Goal: Task Accomplishment & Management: Complete application form

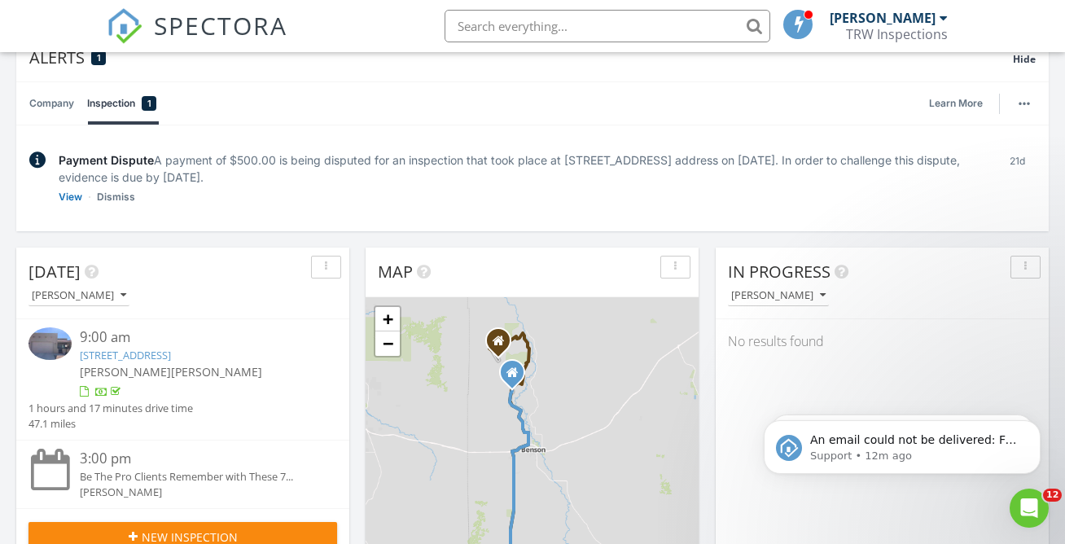
scroll to position [155, 0]
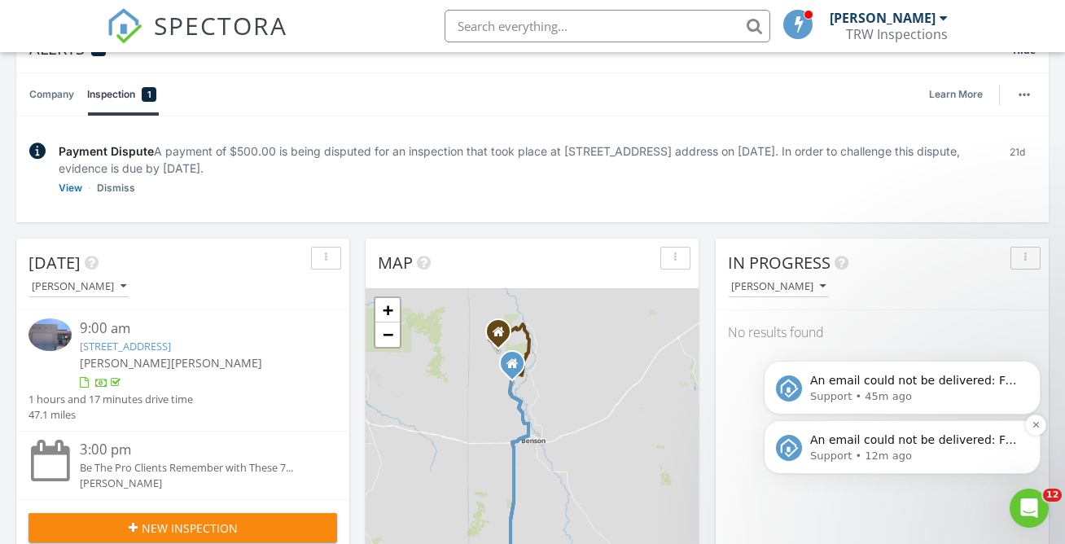
click at [908, 442] on p "An email could not be delivered: For more information, view Why emails don't ge…" at bounding box center [915, 440] width 210 height 16
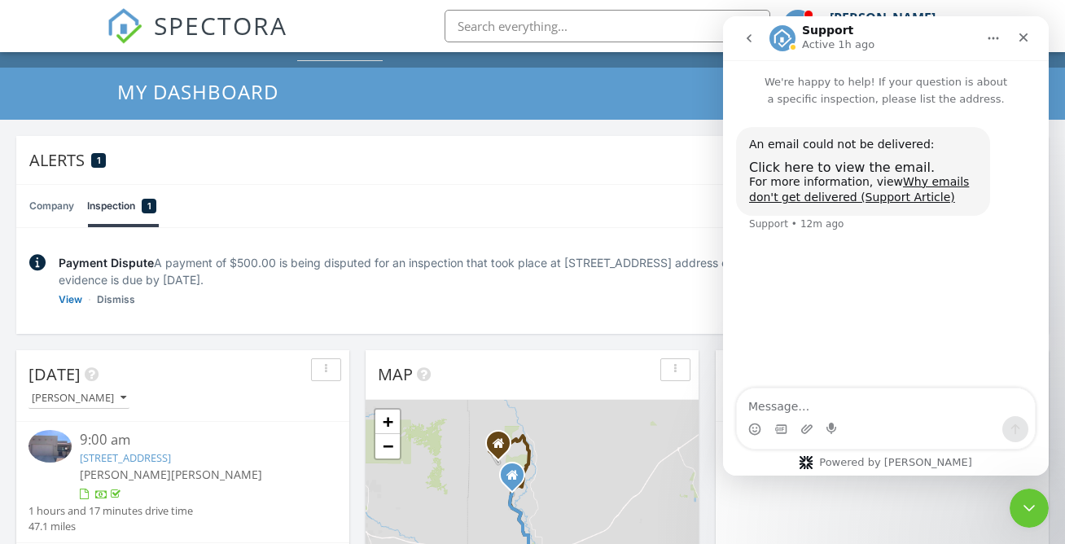
scroll to position [0, 0]
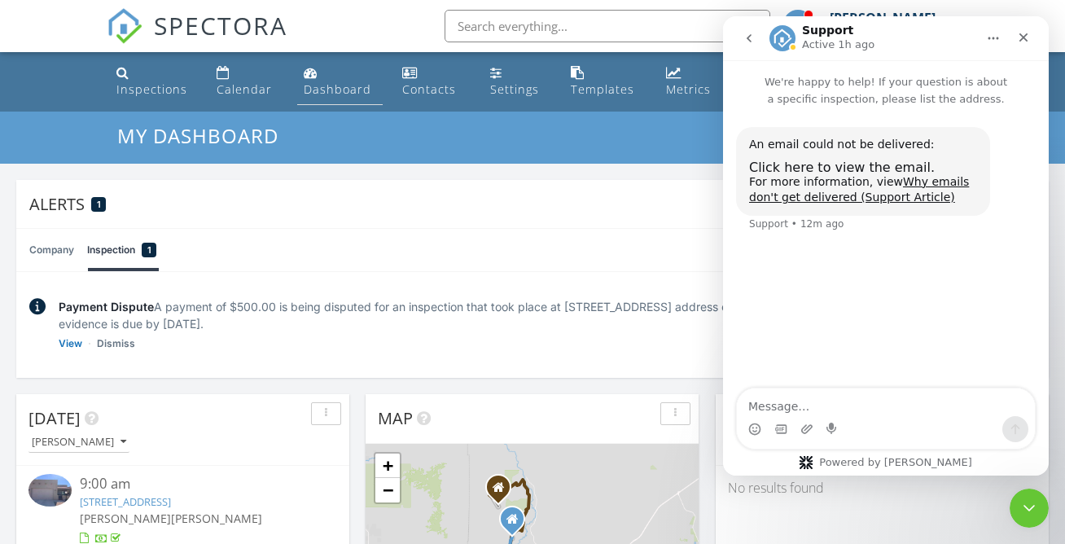
click at [324, 75] on link "Dashboard" at bounding box center [339, 82] width 85 height 46
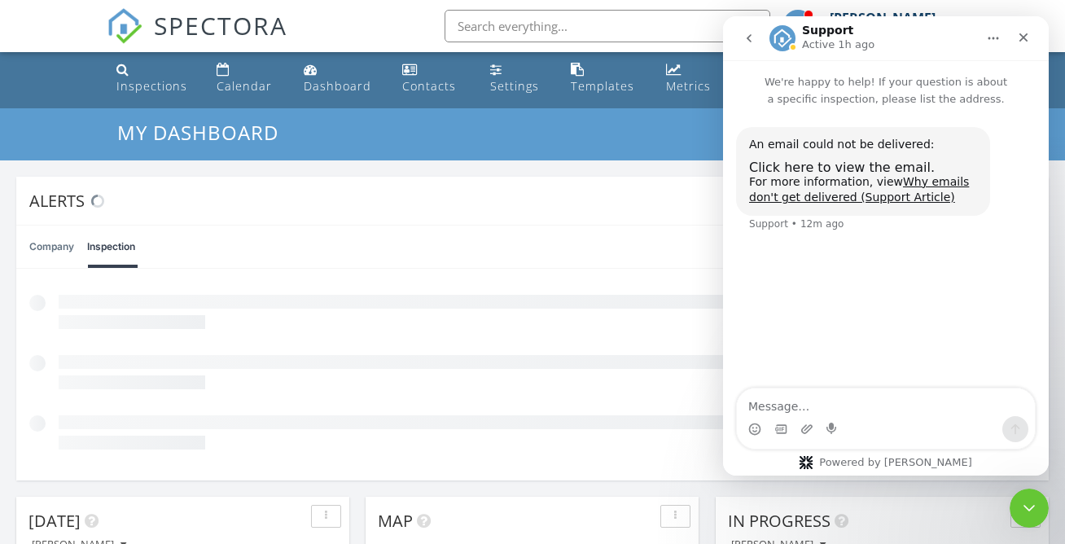
scroll to position [7, 0]
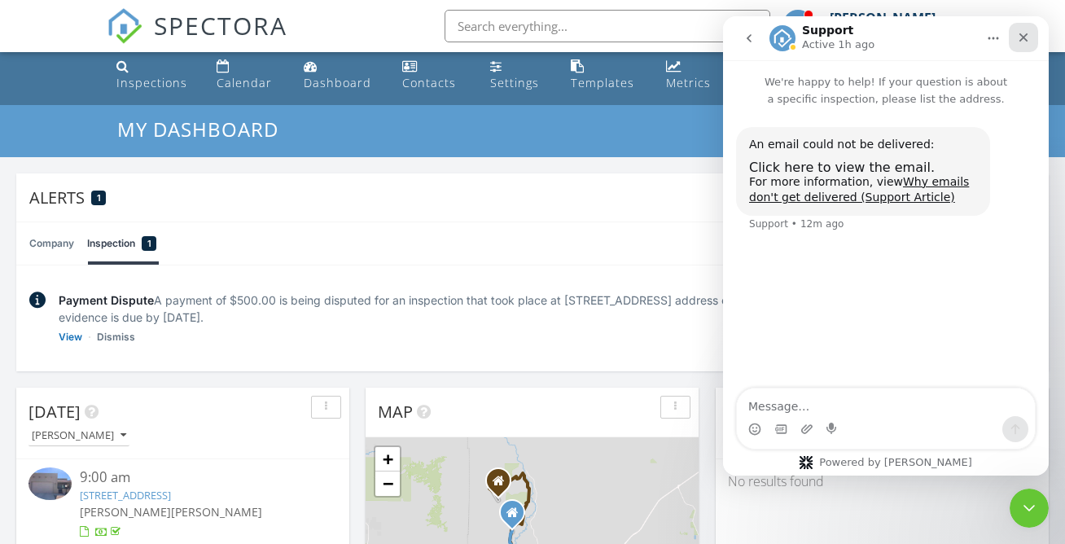
click at [1026, 40] on icon "Close" at bounding box center [1023, 37] width 9 height 9
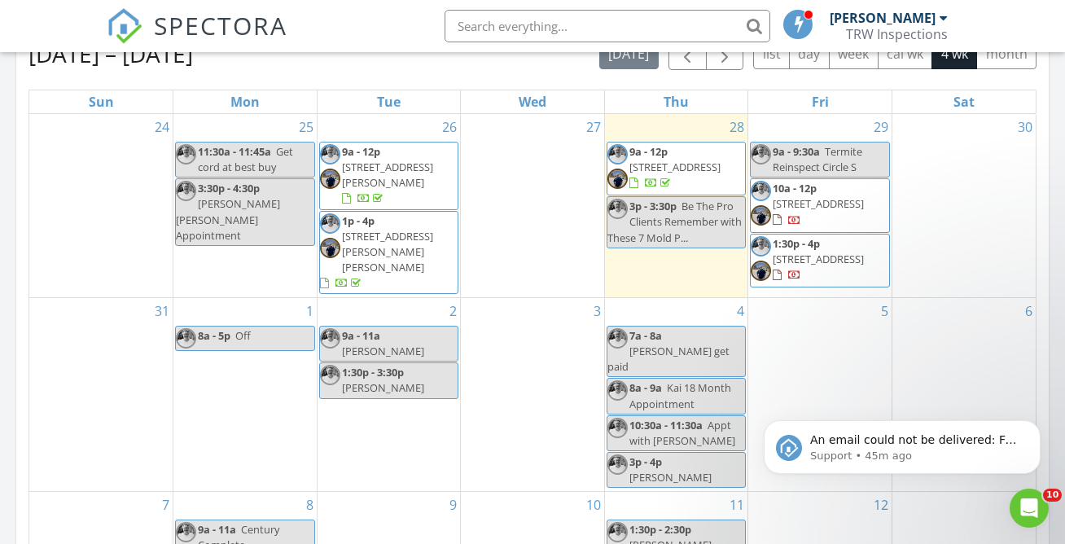
scroll to position [911, 0]
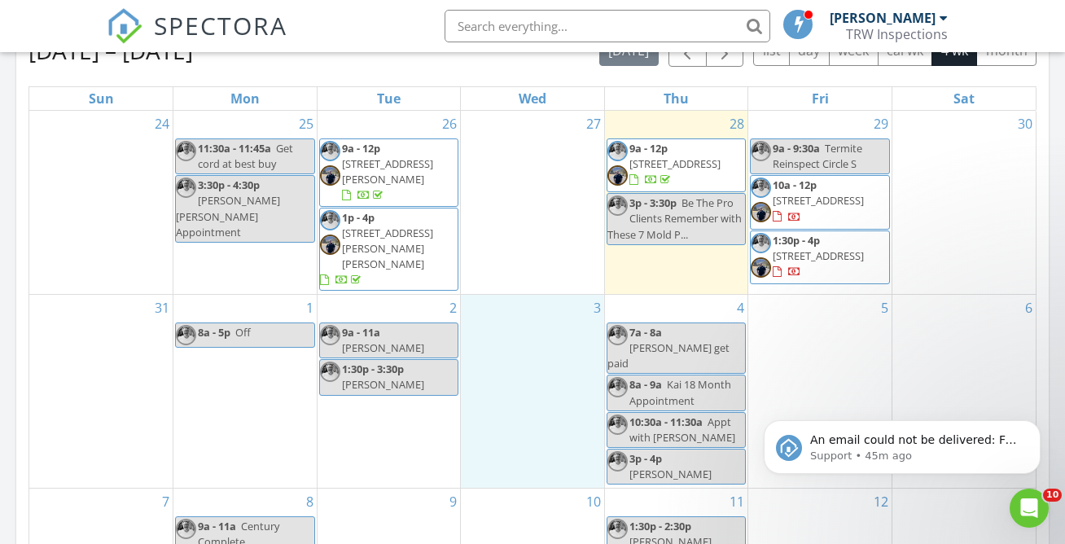
click at [527, 338] on div "3" at bounding box center [532, 391] width 143 height 193
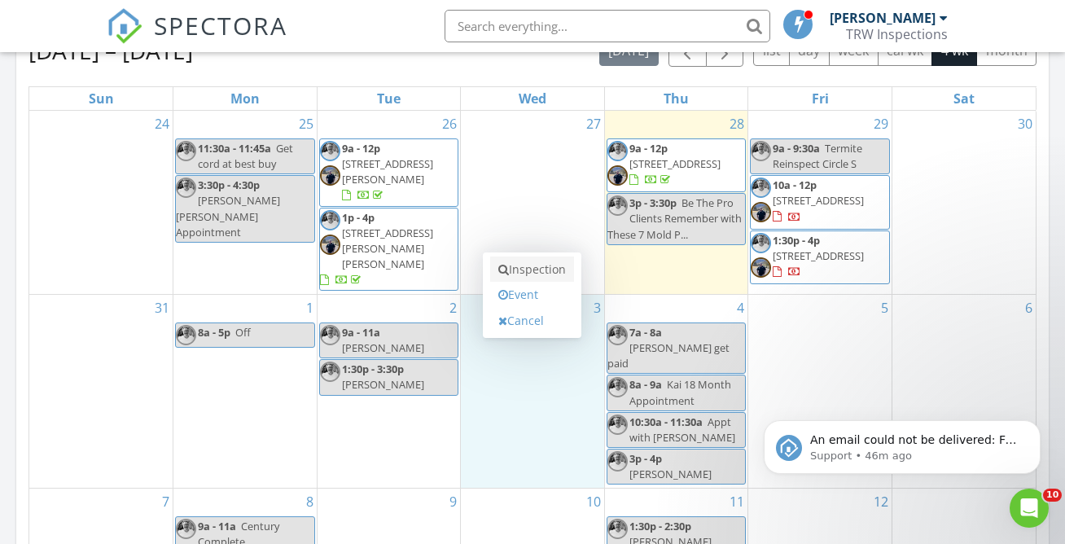
click at [520, 277] on link "Inspection" at bounding box center [532, 269] width 84 height 26
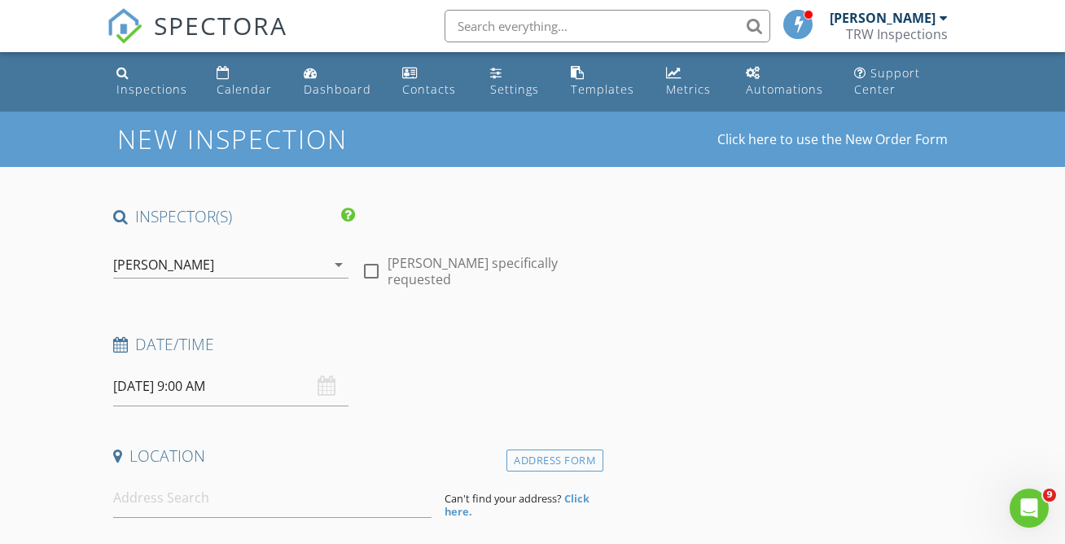
click at [199, 261] on div "[PERSON_NAME]" at bounding box center [219, 264] width 212 height 26
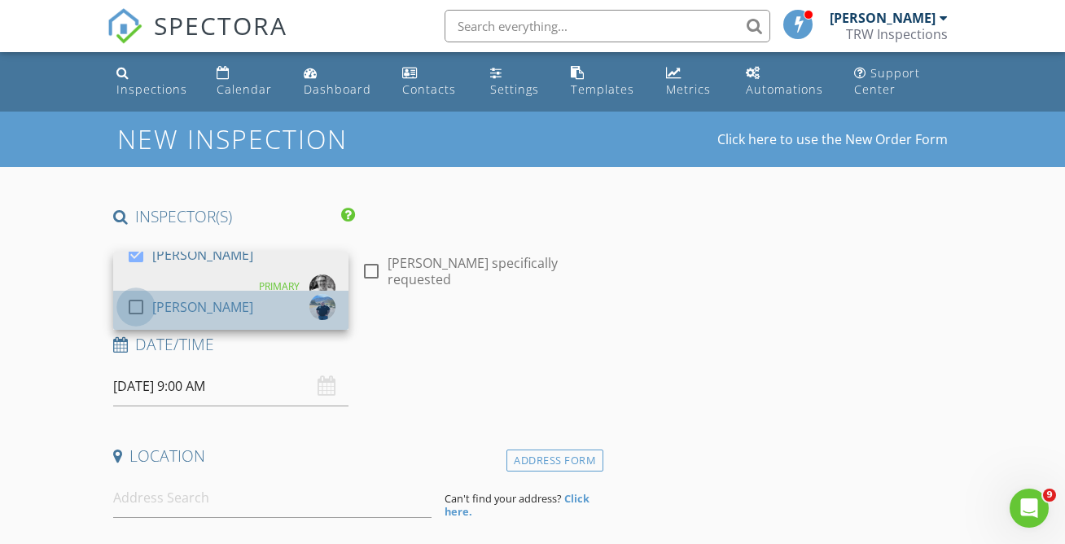
click at [137, 313] on div at bounding box center [136, 307] width 28 height 28
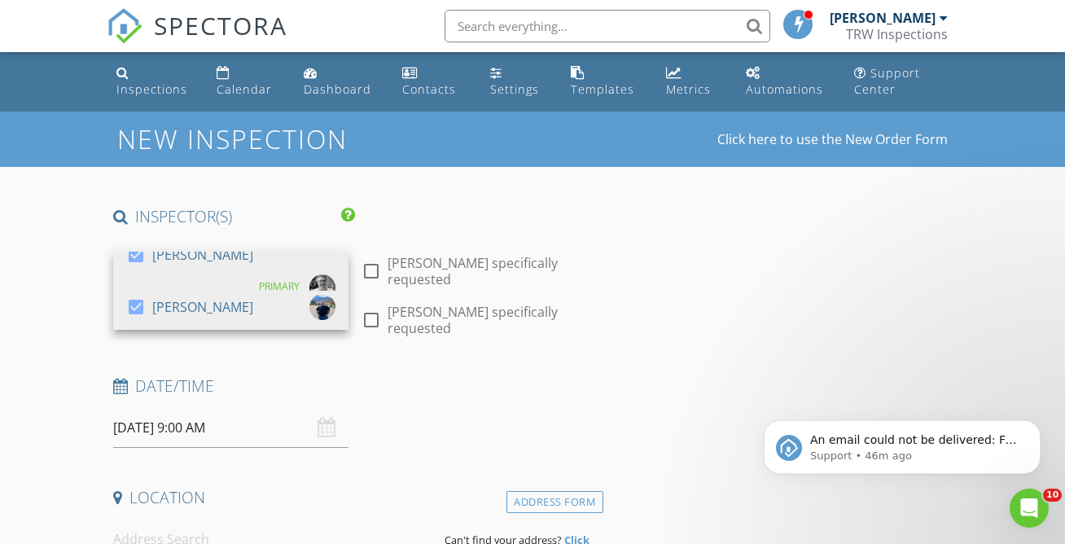
drag, startPoint x: 189, startPoint y: 431, endPoint x: 168, endPoint y: 425, distance: 22.1
click at [188, 431] on input "[DATE] 9:00 AM" at bounding box center [230, 428] width 235 height 40
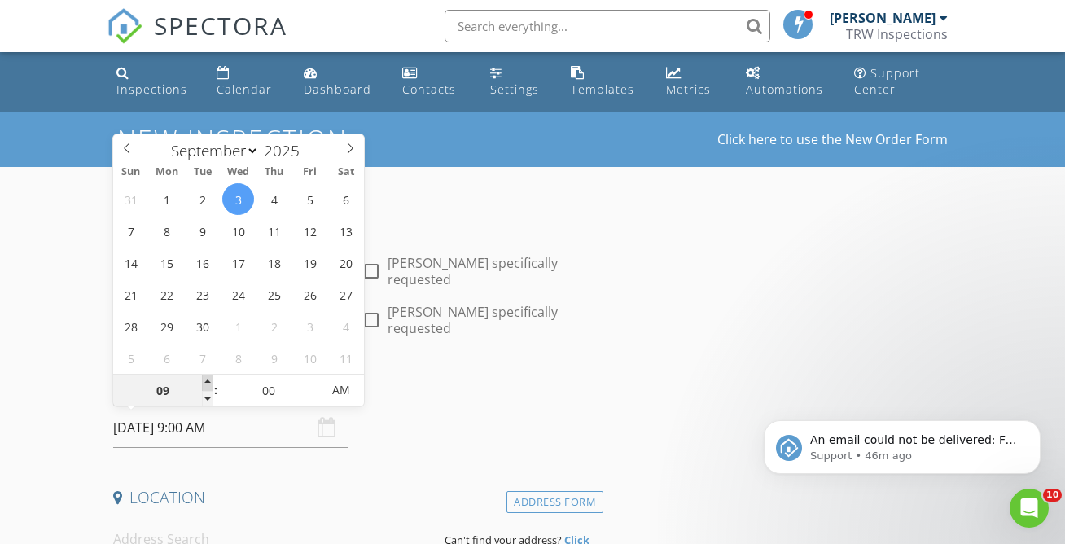
type input "10"
type input "09/03/2025 10:00 AM"
click at [207, 382] on span at bounding box center [207, 382] width 11 height 16
type input "11"
type input "09/03/2025 11:00 AM"
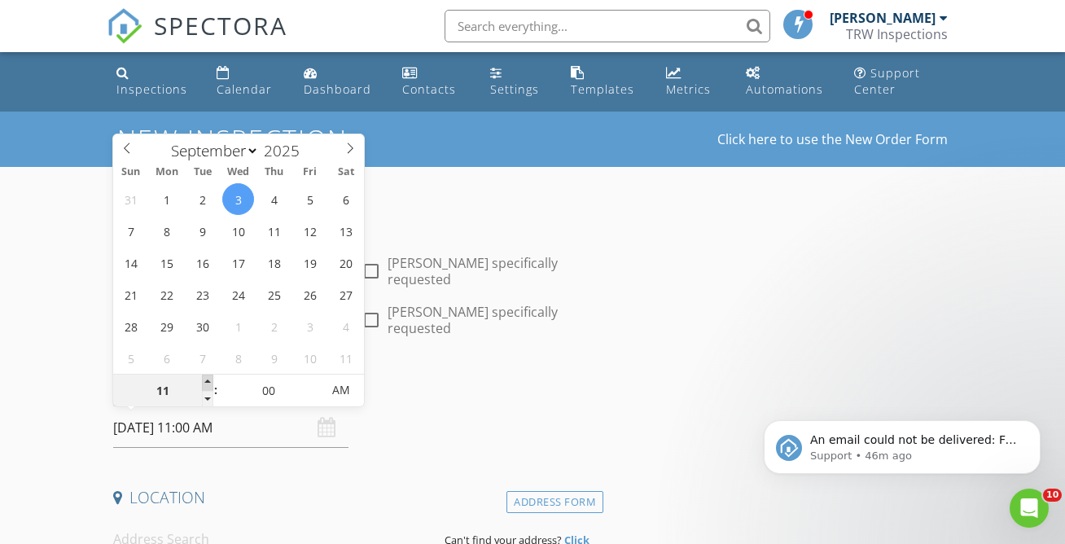
click at [207, 382] on span at bounding box center [207, 382] width 11 height 16
type input "12"
type input "09/03/2025 12:00 PM"
click at [207, 382] on span at bounding box center [207, 382] width 11 height 16
type input "01"
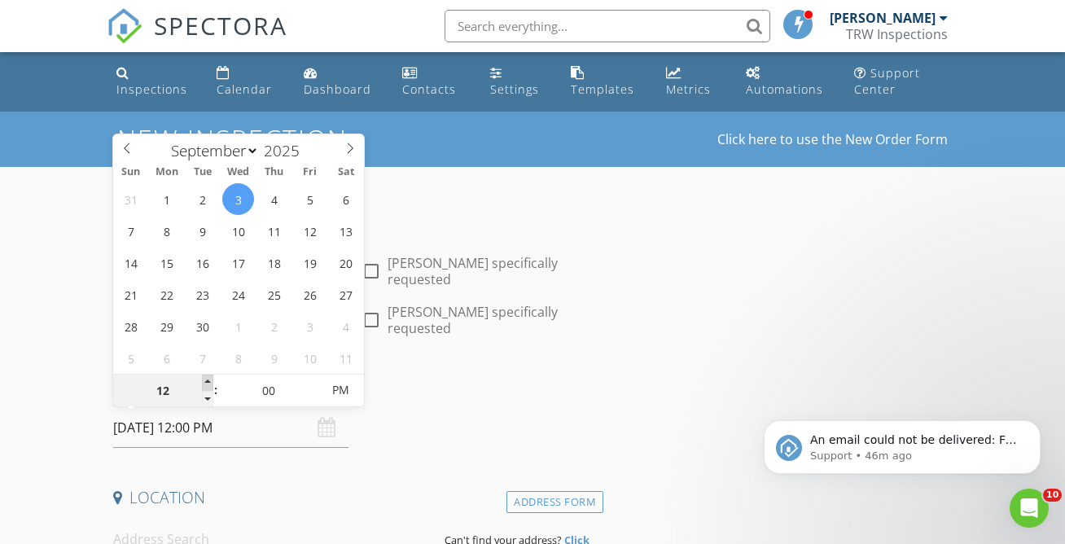
type input "[DATE] 1:00 PM"
click at [207, 382] on span at bounding box center [207, 382] width 11 height 16
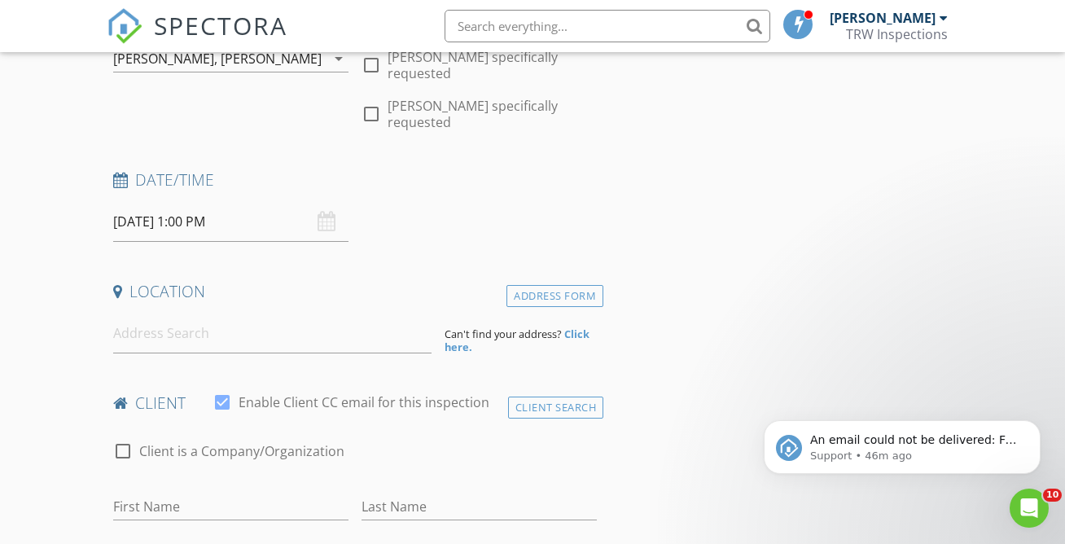
scroll to position [209, 0]
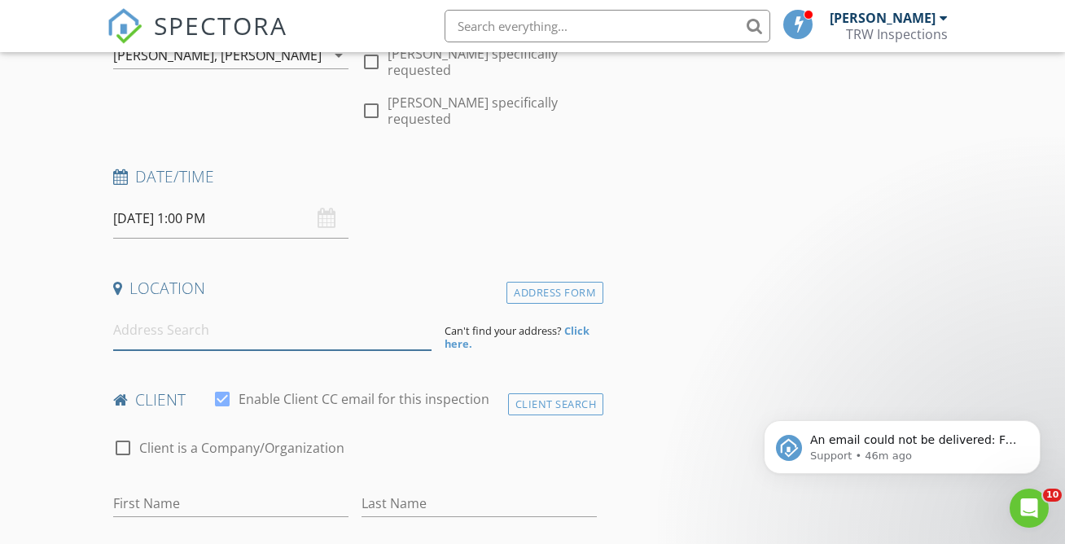
click at [155, 335] on input at bounding box center [272, 330] width 318 height 40
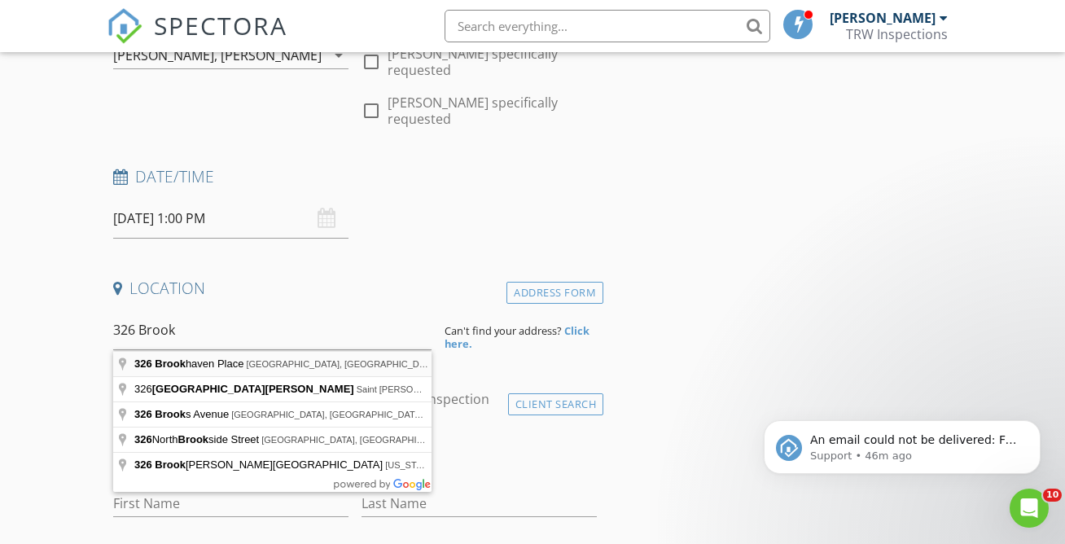
type input "326 Brookhaven Place, Sierra Vista, AZ, USA"
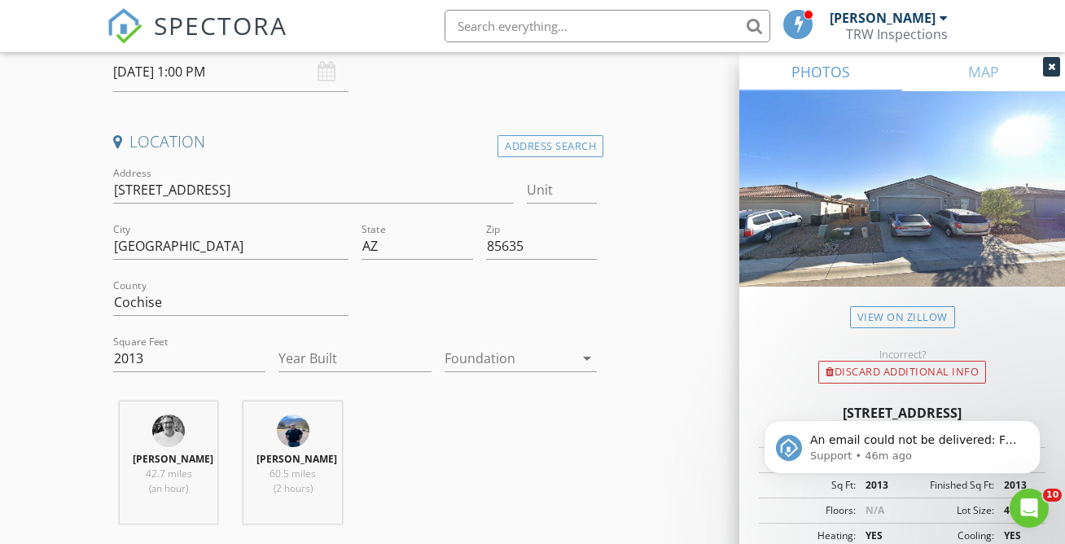
scroll to position [359, 0]
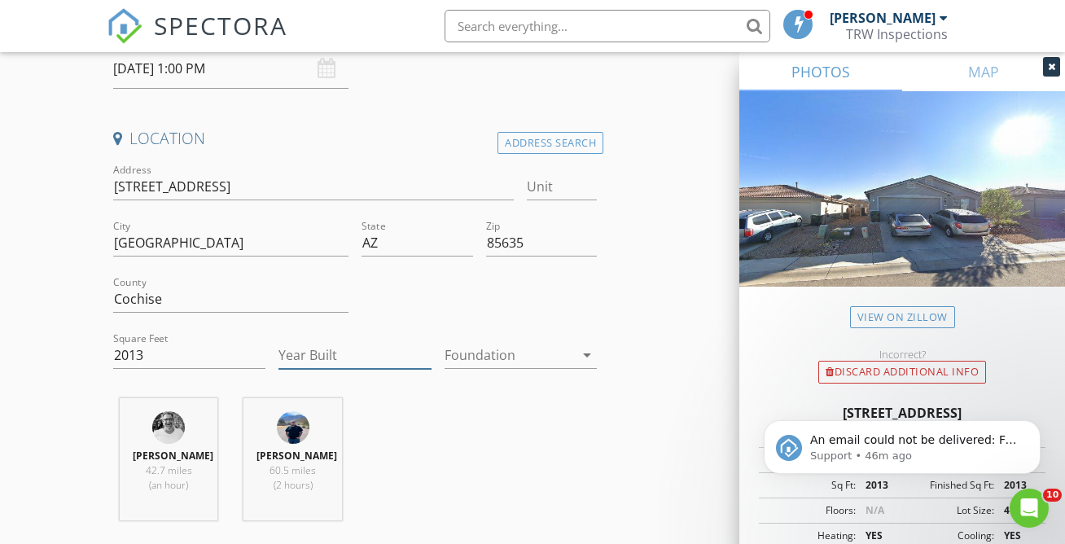
click at [330, 354] on input "Year Built" at bounding box center [354, 355] width 152 height 27
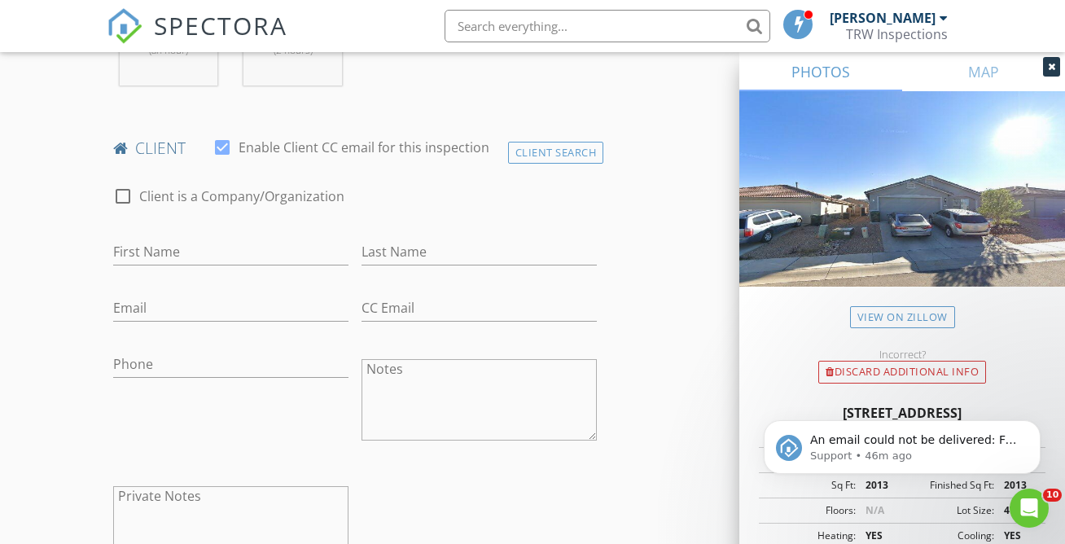
scroll to position [820, 0]
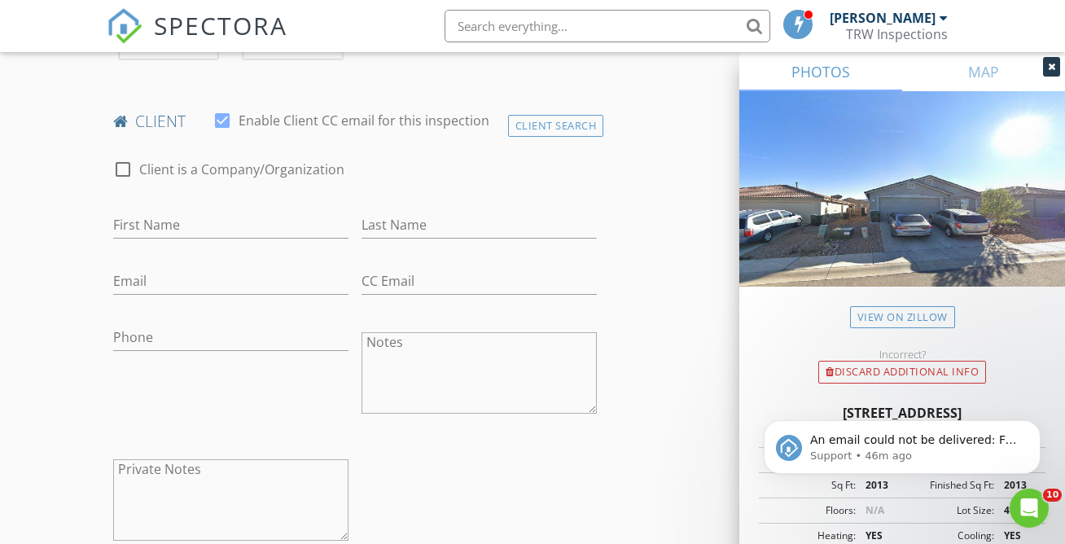
type input "2022"
click at [143, 237] on input "First Name" at bounding box center [230, 225] width 235 height 27
type input "Suliban"
type input "Garcia"
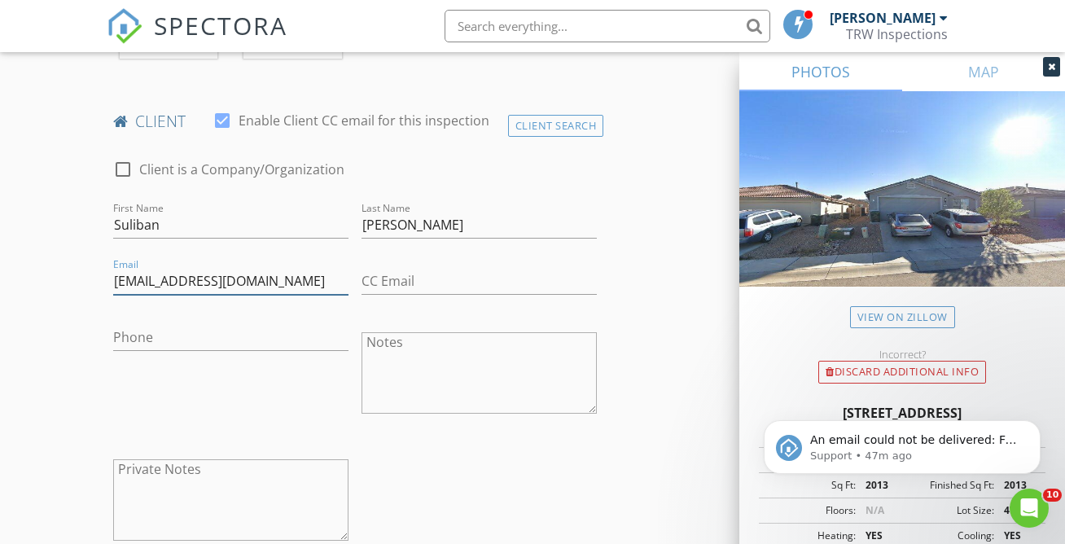
type input "suliban_garcia@yahoo.com"
click at [153, 351] on input "Phone" at bounding box center [230, 337] width 235 height 27
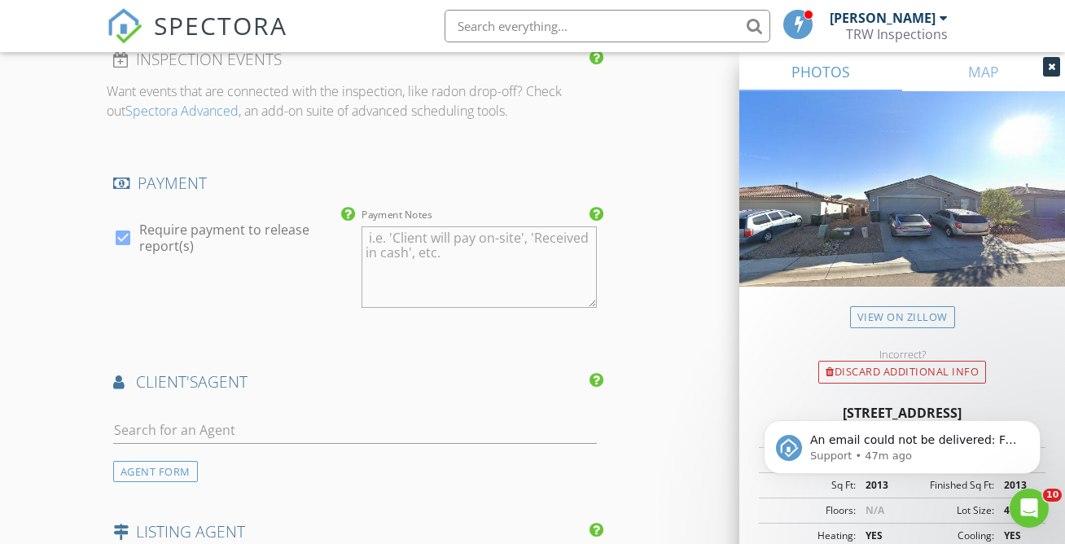
scroll to position [1721, 0]
type input "661-557-2195"
click at [197, 435] on input "text" at bounding box center [354, 427] width 483 height 27
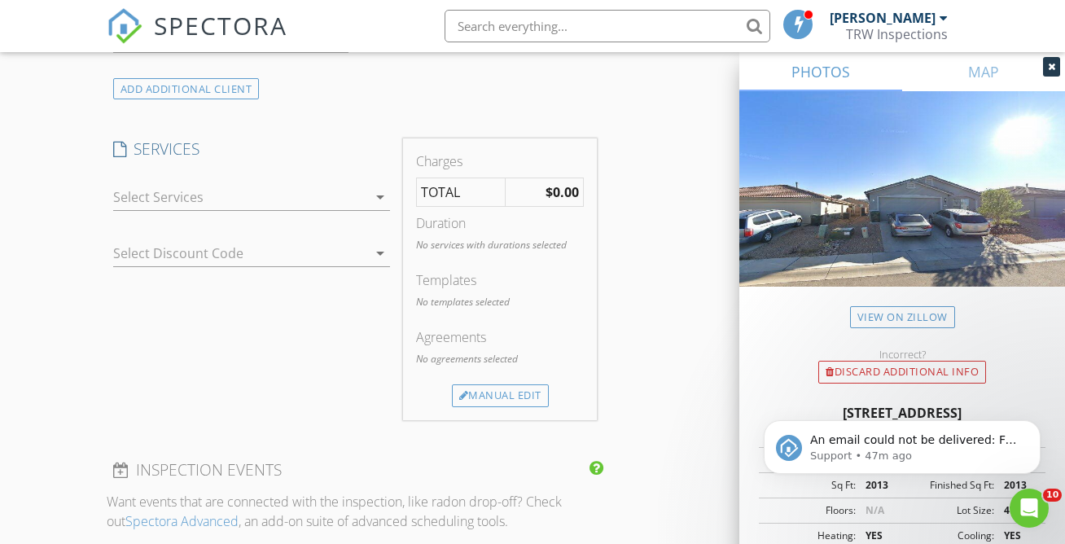
scroll to position [1306, 0]
type input "lonnie"
click at [379, 209] on icon "arrow_drop_down" at bounding box center [380, 200] width 20 height 20
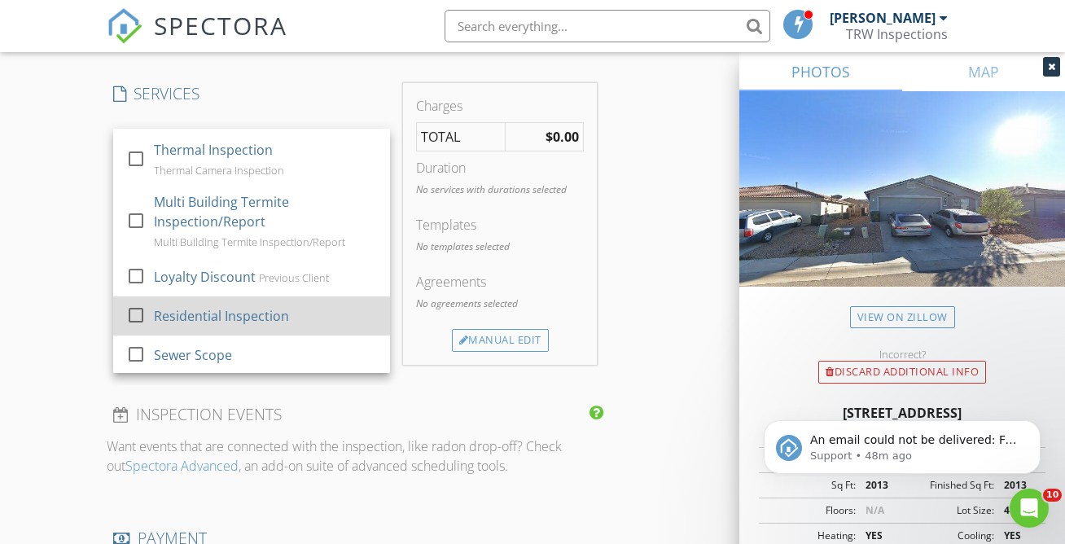
scroll to position [277, 0]
click at [138, 327] on div at bounding box center [136, 314] width 28 height 28
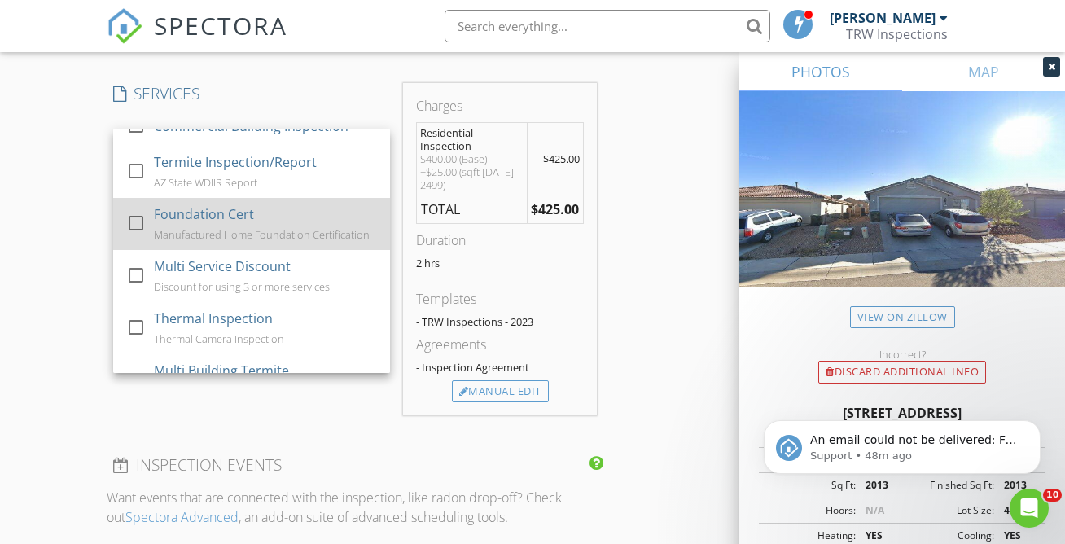
scroll to position [102, 0]
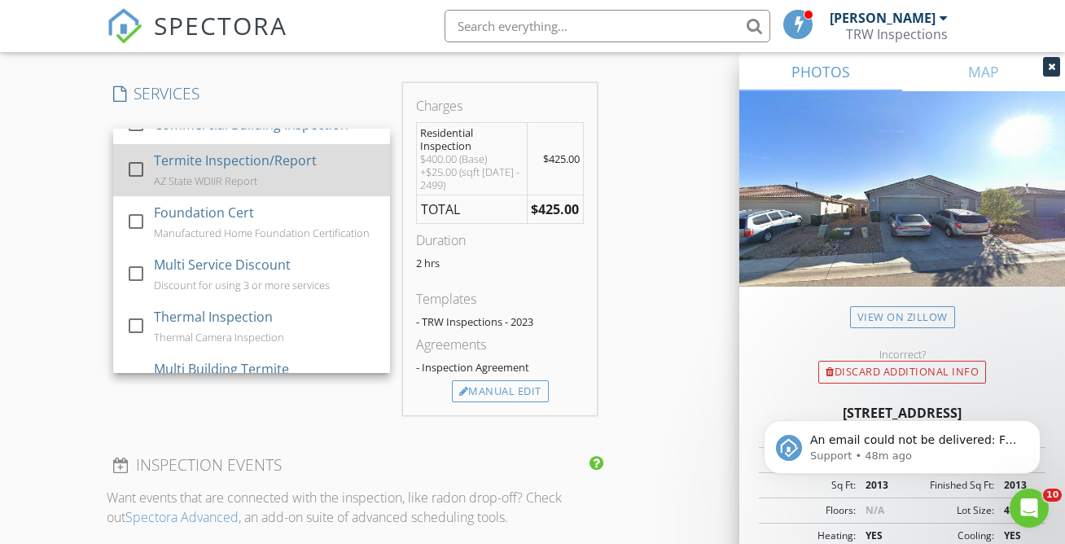
drag, startPoint x: 134, startPoint y: 183, endPoint x: 142, endPoint y: 195, distance: 14.7
click at [136, 183] on div at bounding box center [136, 169] width 28 height 28
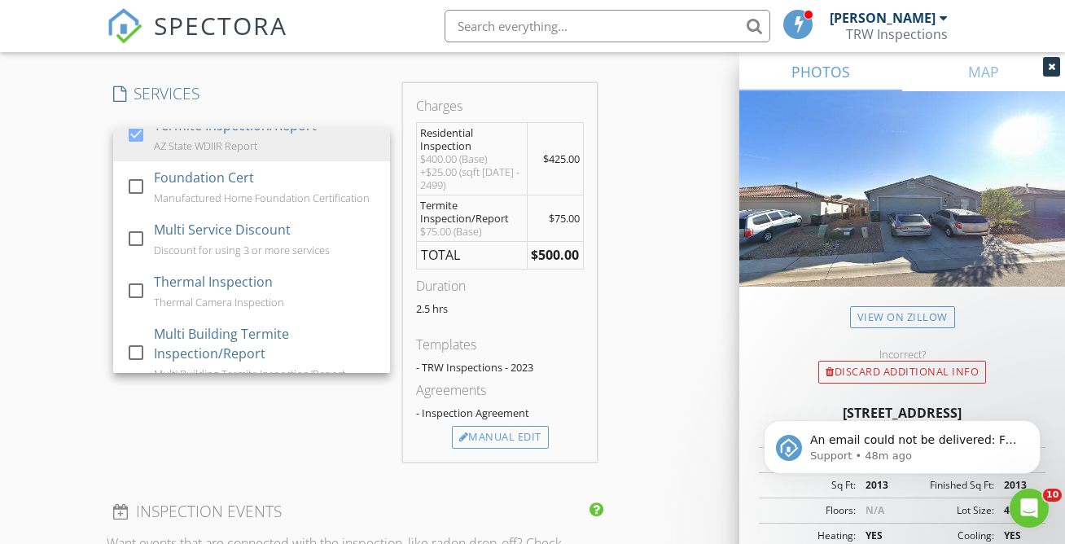
scroll to position [279, 0]
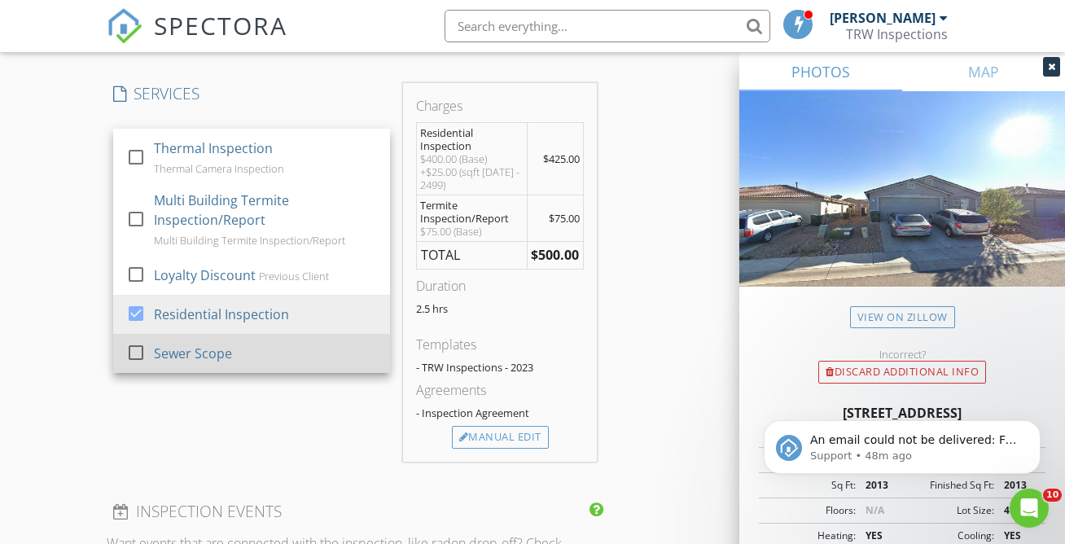
drag, startPoint x: 140, startPoint y: 367, endPoint x: 147, endPoint y: 356, distance: 12.9
click at [141, 365] on div at bounding box center [136, 353] width 28 height 28
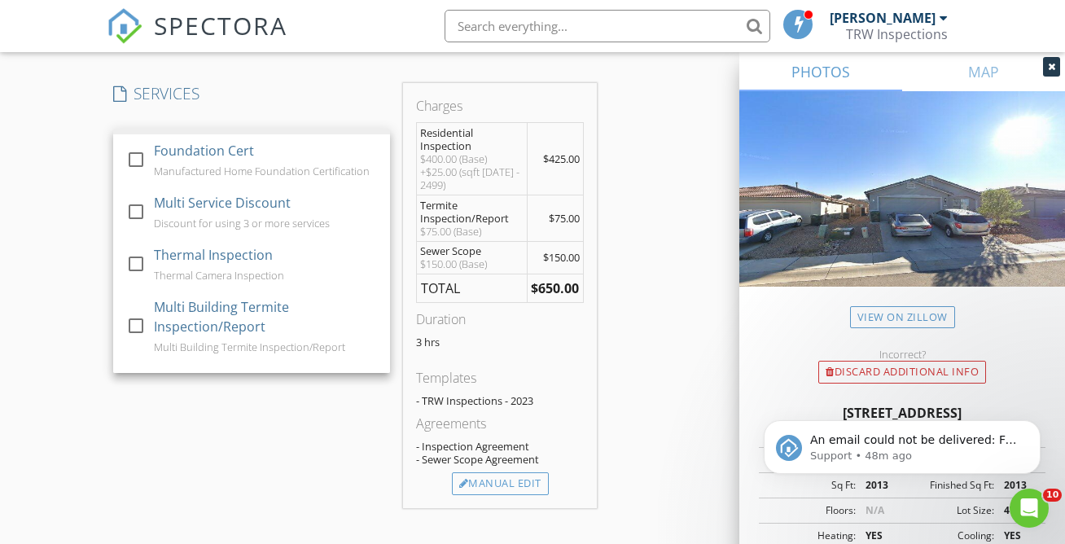
scroll to position [179, 0]
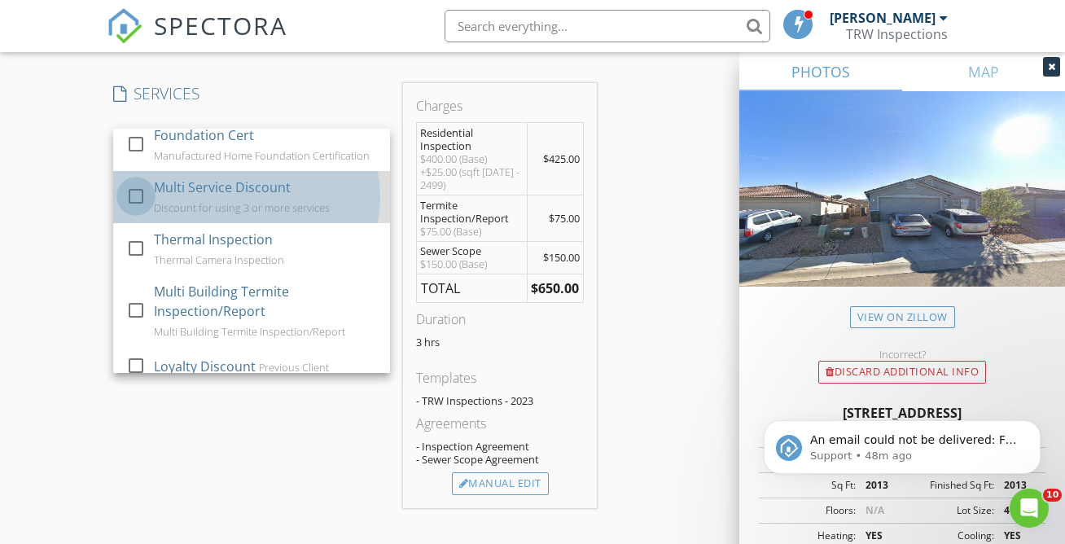
drag, startPoint x: 134, startPoint y: 216, endPoint x: 167, endPoint y: 222, distance: 33.2
click at [147, 210] on div at bounding box center [136, 196] width 28 height 28
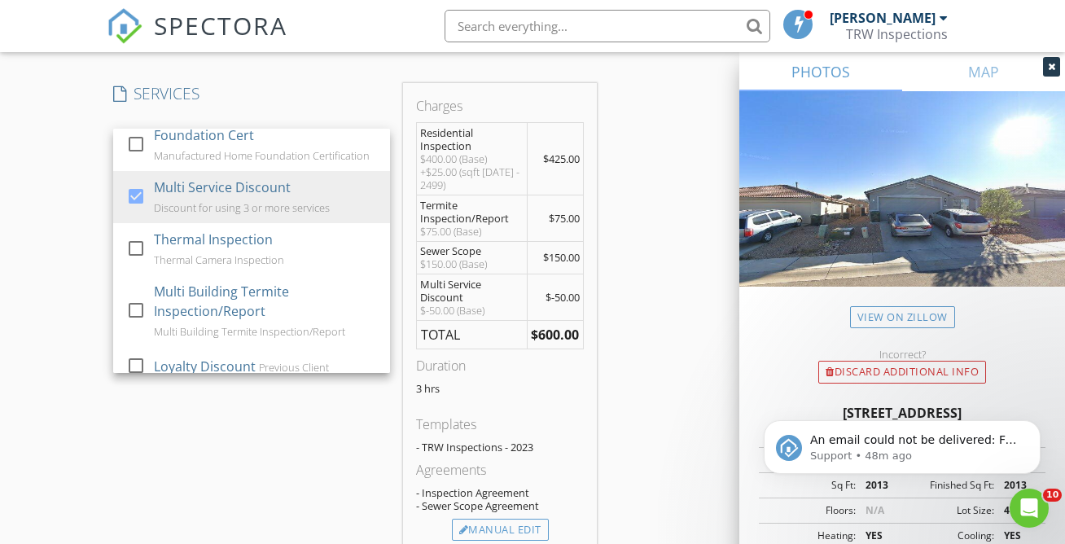
drag, startPoint x: 500, startPoint y: 533, endPoint x: 494, endPoint y: 518, distance: 15.7
click at [500, 532] on div "Manual Edit" at bounding box center [500, 529] width 97 height 23
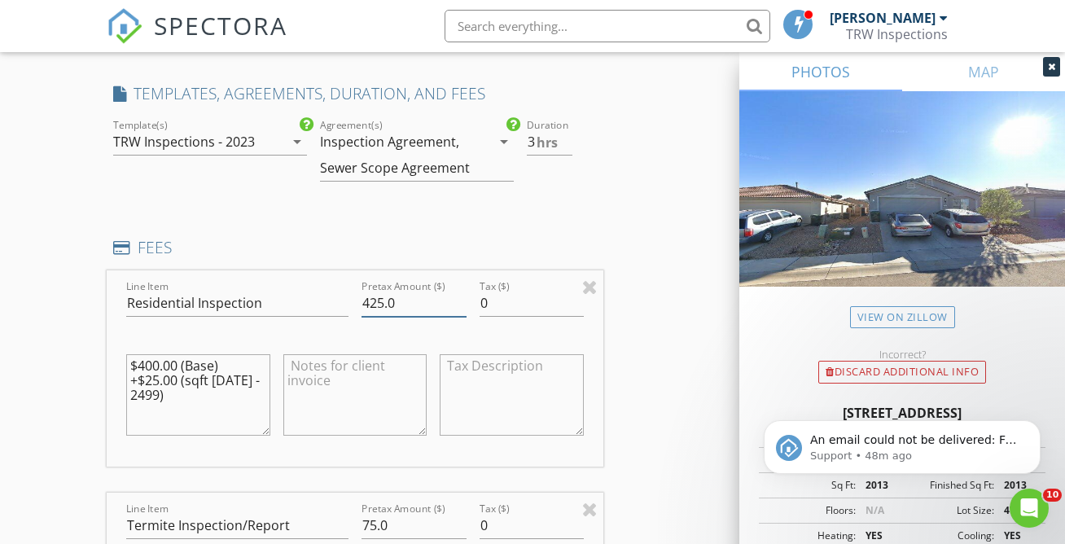
click at [383, 313] on input "425.0" at bounding box center [413, 303] width 105 height 27
type input "450.0"
drag, startPoint x: 664, startPoint y: 331, endPoint x: 654, endPoint y: 330, distance: 10.7
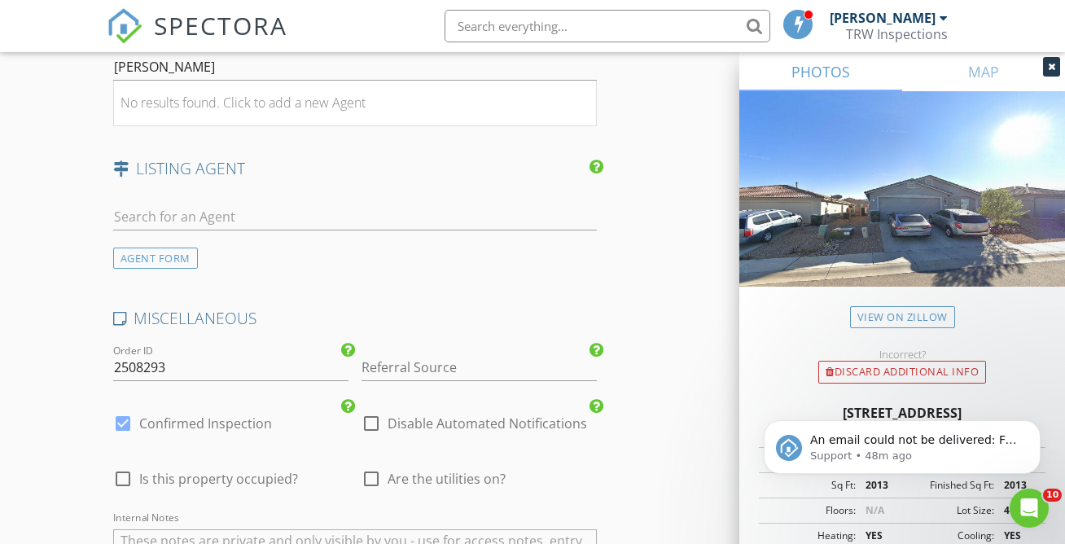
scroll to position [2950, 0]
click at [226, 383] on input "2508293" at bounding box center [230, 369] width 235 height 27
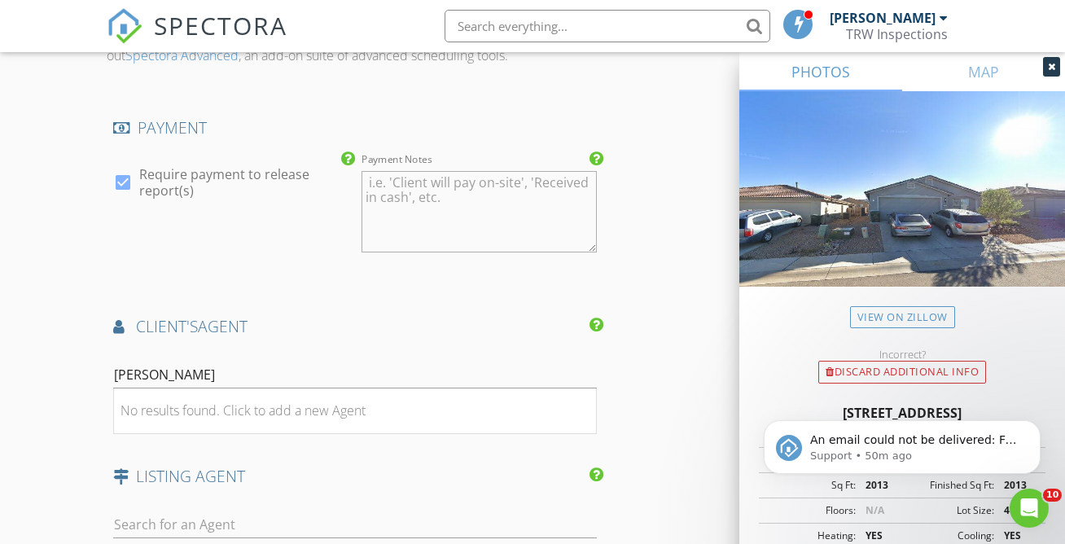
scroll to position [2645, 0]
type input "250903"
drag, startPoint x: 170, startPoint y: 390, endPoint x: 102, endPoint y: 371, distance: 70.9
click at [145, 426] on div "AGENT FORM" at bounding box center [155, 415] width 85 height 22
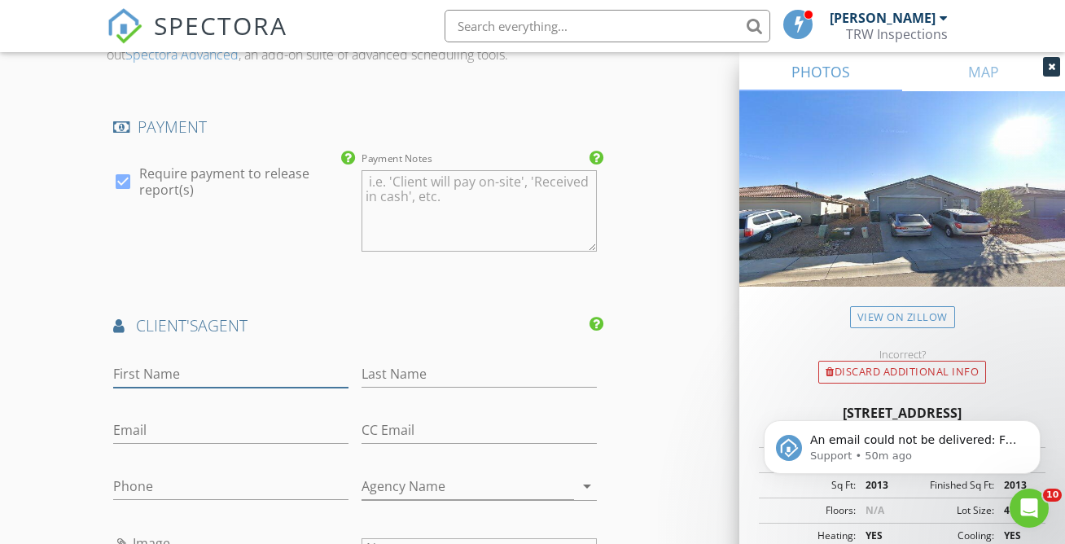
click at [226, 387] on input "First Name" at bounding box center [230, 374] width 235 height 27
type input "Lonnie"
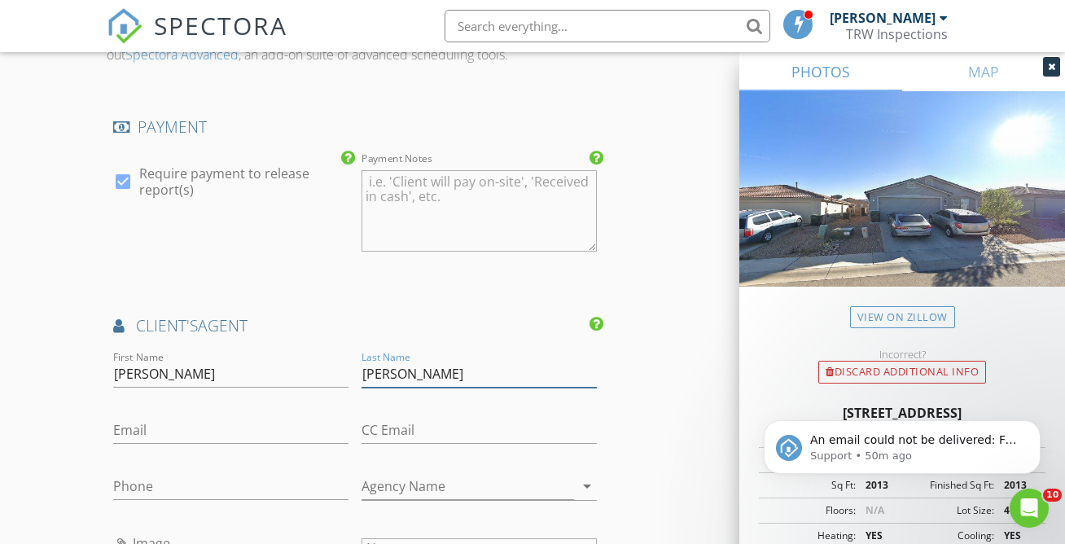
type input "Williams"
click at [155, 443] on input "Email" at bounding box center [230, 430] width 235 height 27
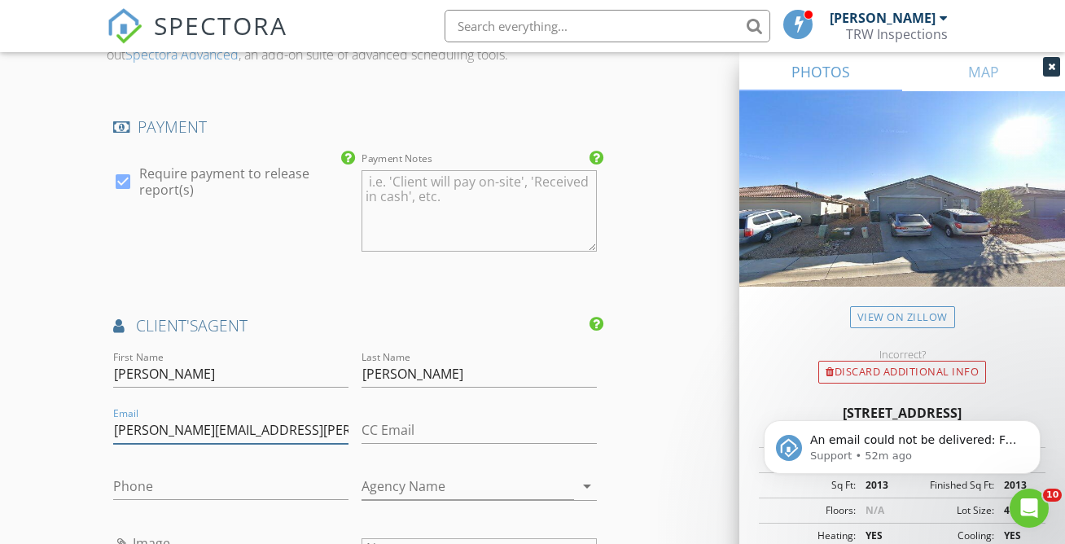
type input "lonnie.williams@redfin.com"
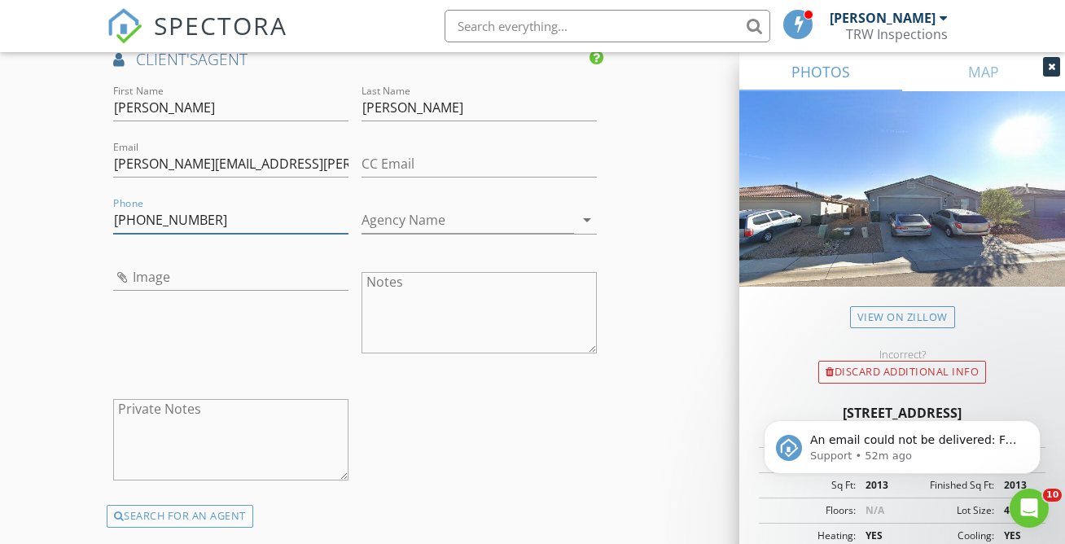
scroll to position [2912, 0]
type input "520-525-1720"
click at [426, 230] on input "Agency Name" at bounding box center [467, 219] width 212 height 27
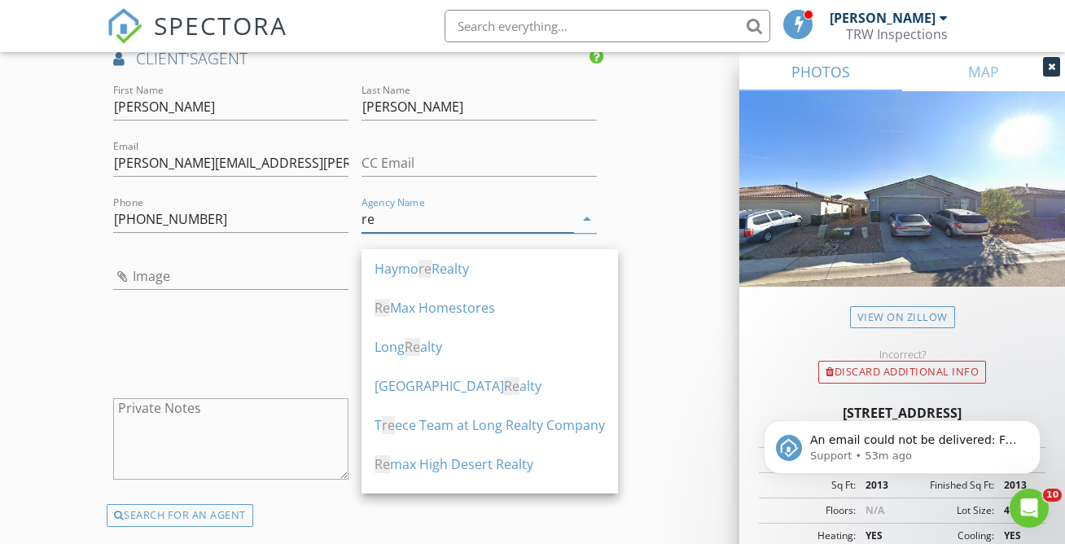
type input "r"
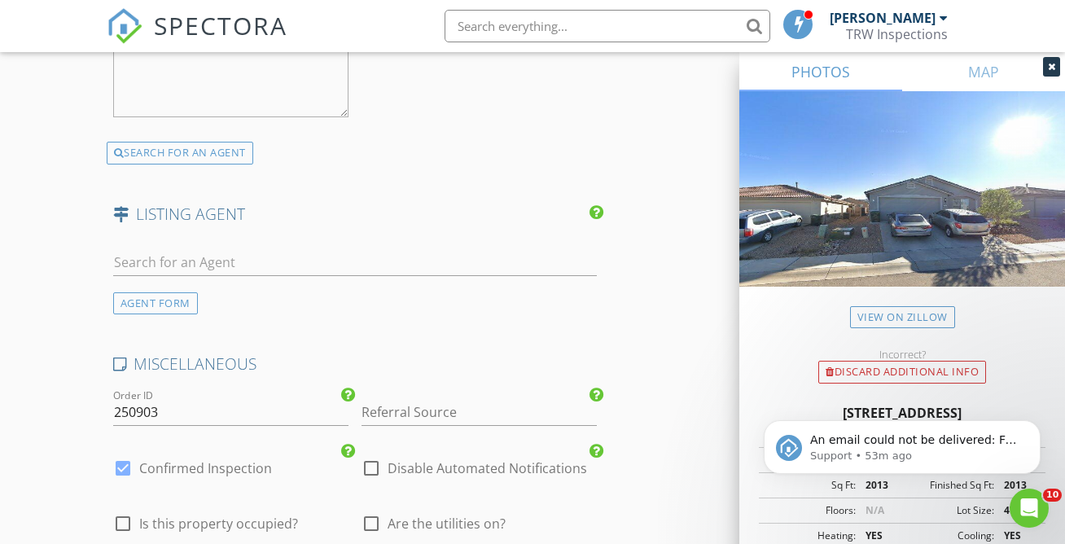
scroll to position [3286, 0]
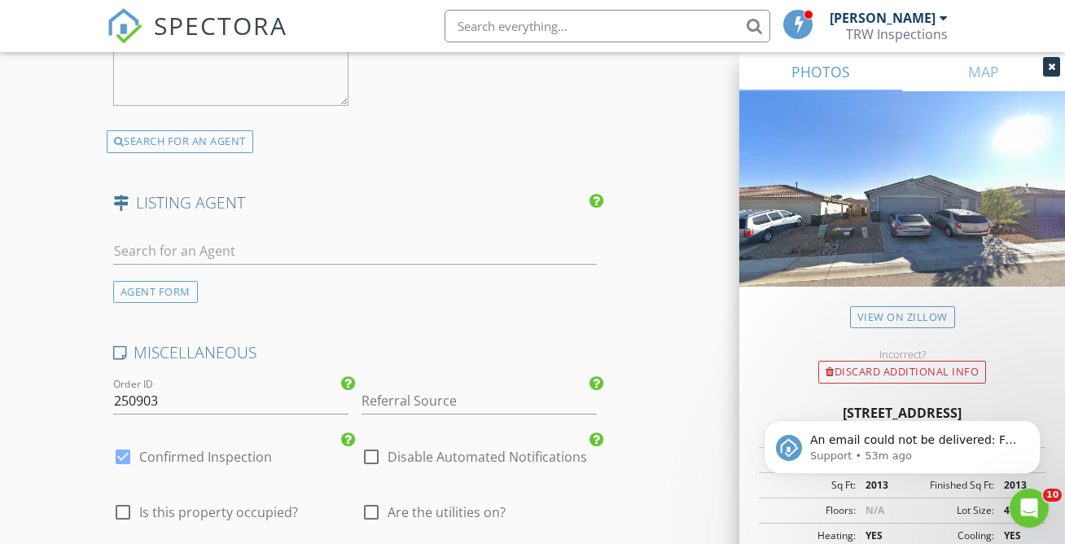
type input "RedFin Realty"
click at [178, 411] on input "250903" at bounding box center [230, 400] width 235 height 27
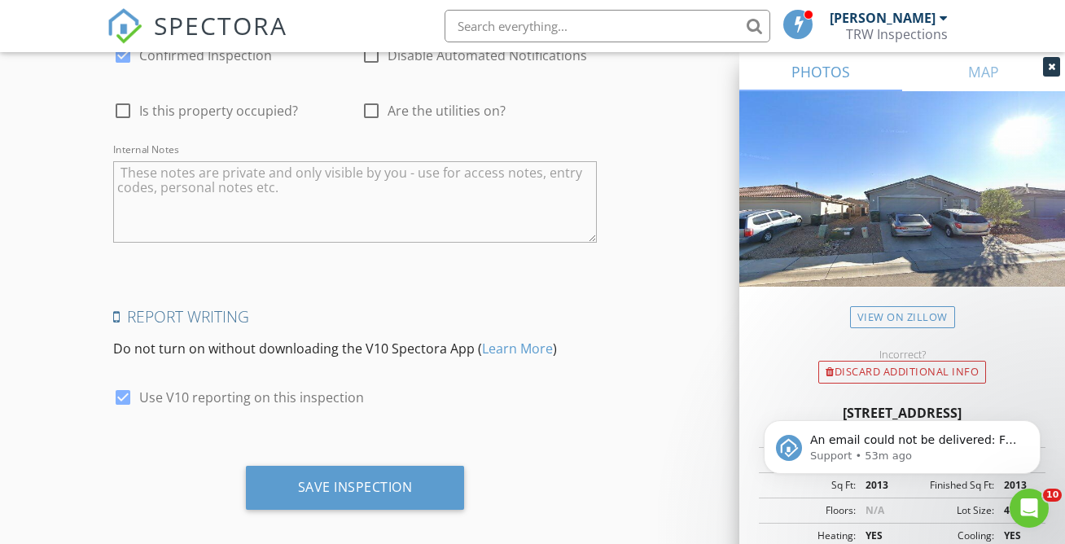
scroll to position [3719, 0]
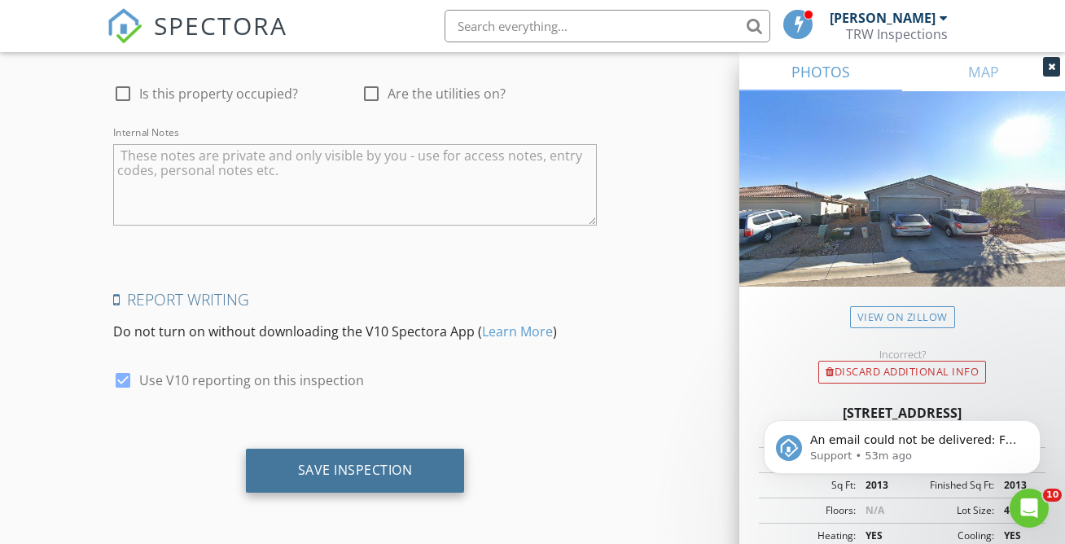
type input "2509032"
click at [388, 464] on div "Save Inspection" at bounding box center [355, 469] width 115 height 16
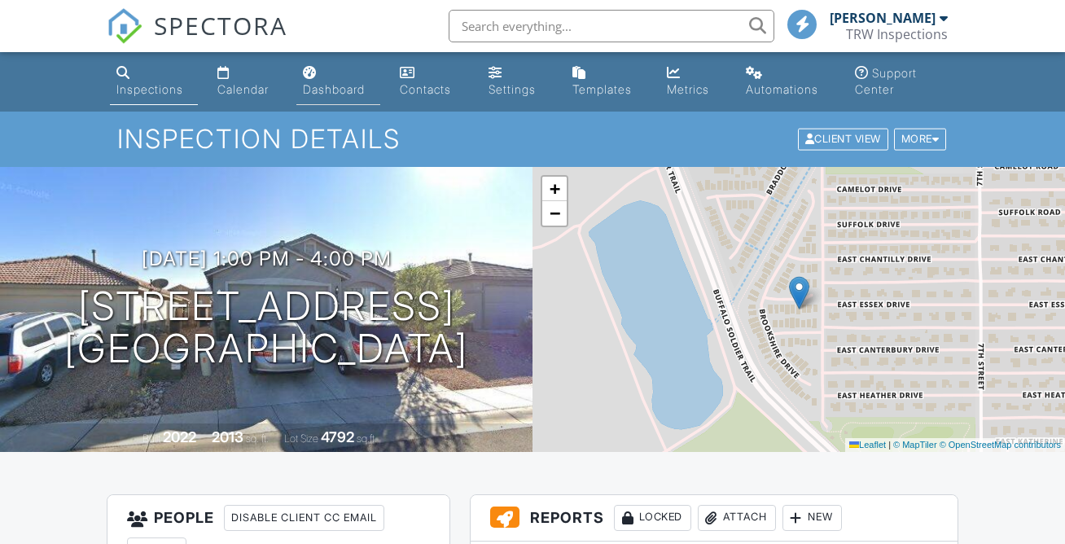
click at [324, 89] on div "Dashboard" at bounding box center [334, 89] width 62 height 14
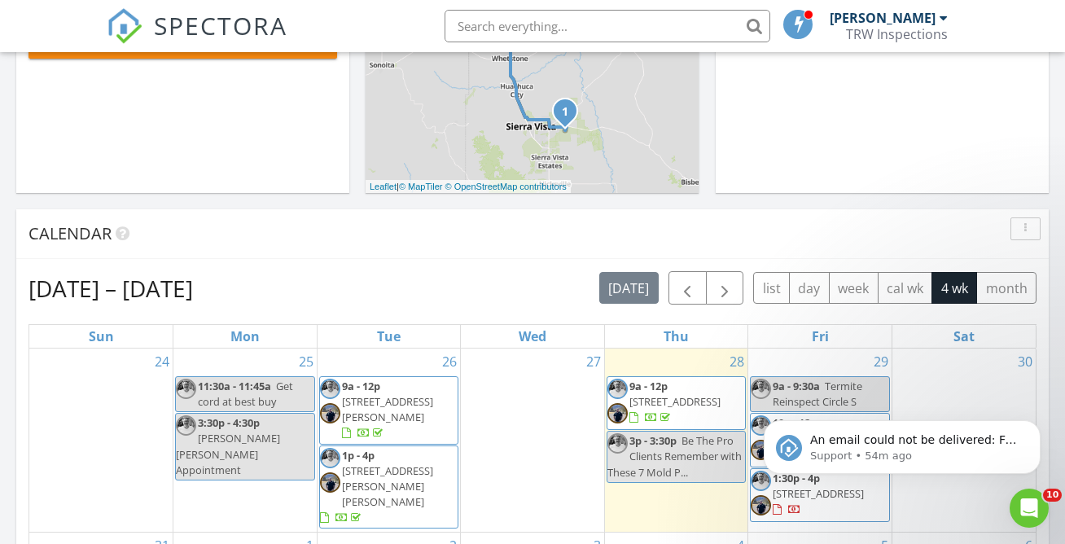
scroll to position [790, 0]
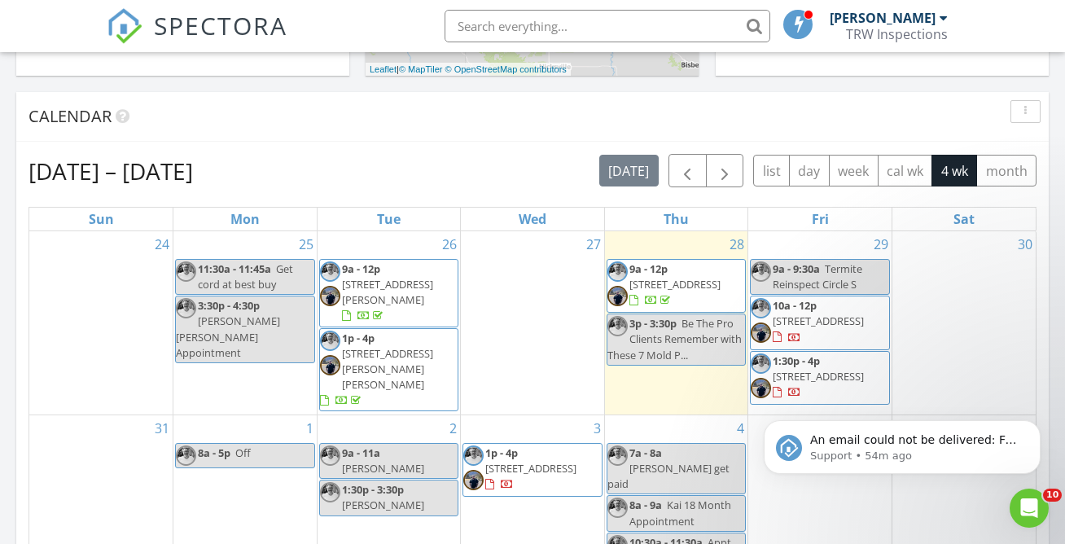
click at [856, 376] on span "303 Paseo Madera c, Green Valley 85614" at bounding box center [817, 376] width 91 height 15
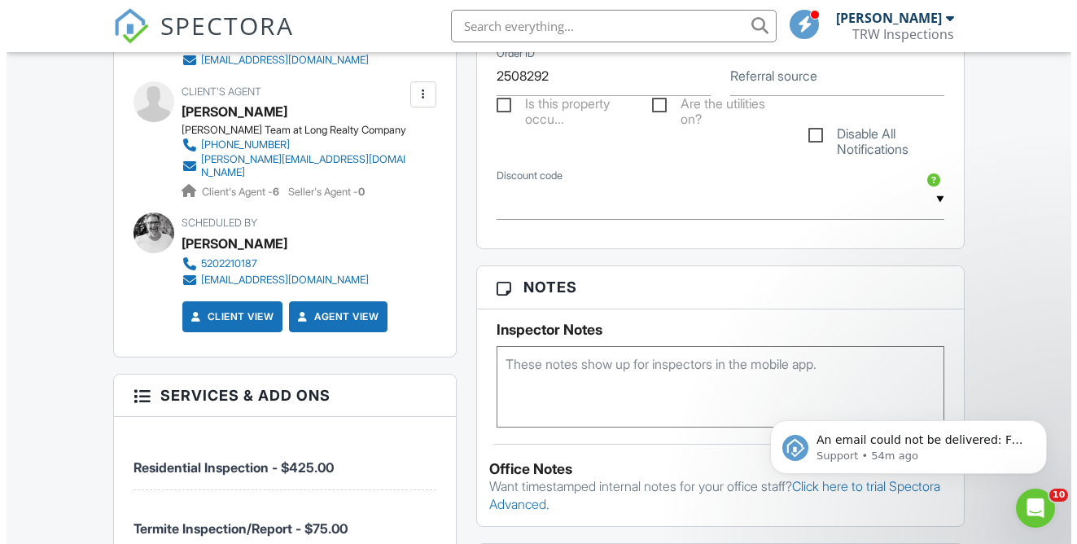
scroll to position [793, 0]
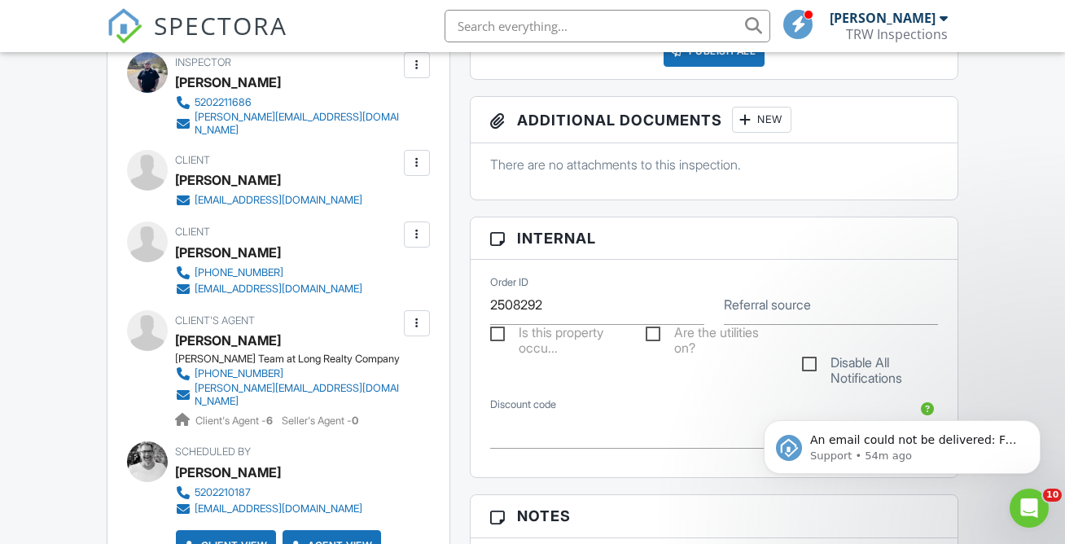
click at [414, 169] on div at bounding box center [417, 163] width 16 height 16
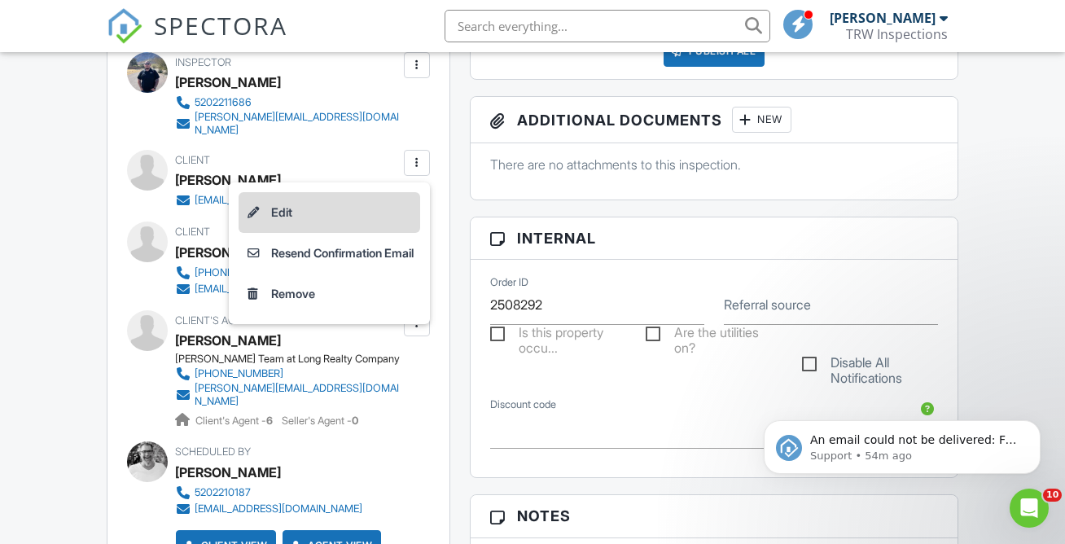
click at [391, 213] on li "Edit" at bounding box center [329, 212] width 182 height 41
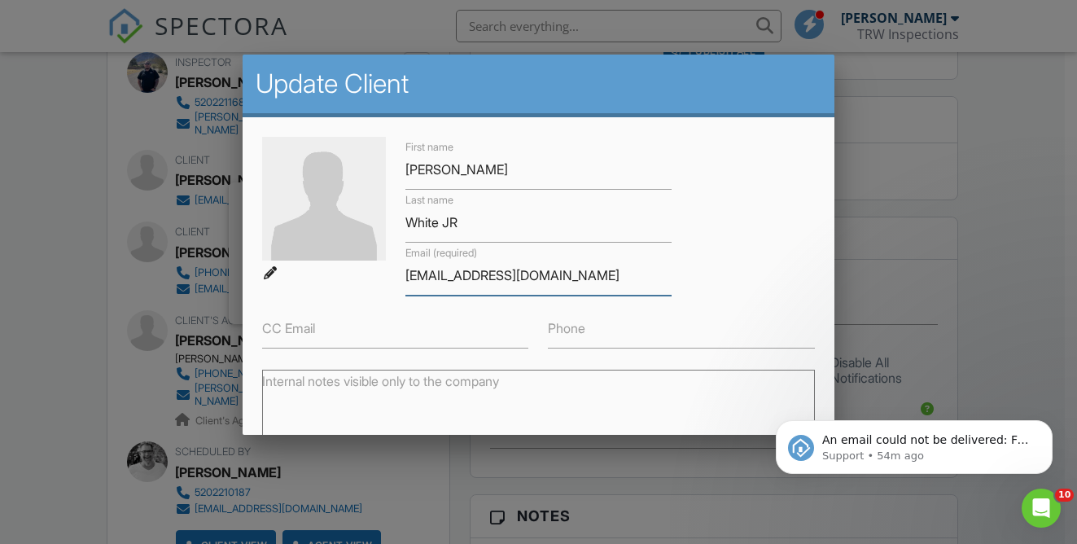
click at [451, 280] on input "[EMAIL_ADDRESS][DOMAIN_NAME]" at bounding box center [538, 276] width 267 height 40
click at [457, 276] on input "[EMAIL_ADDRESS][DOMAIN_NAME]" at bounding box center [538, 276] width 267 height 40
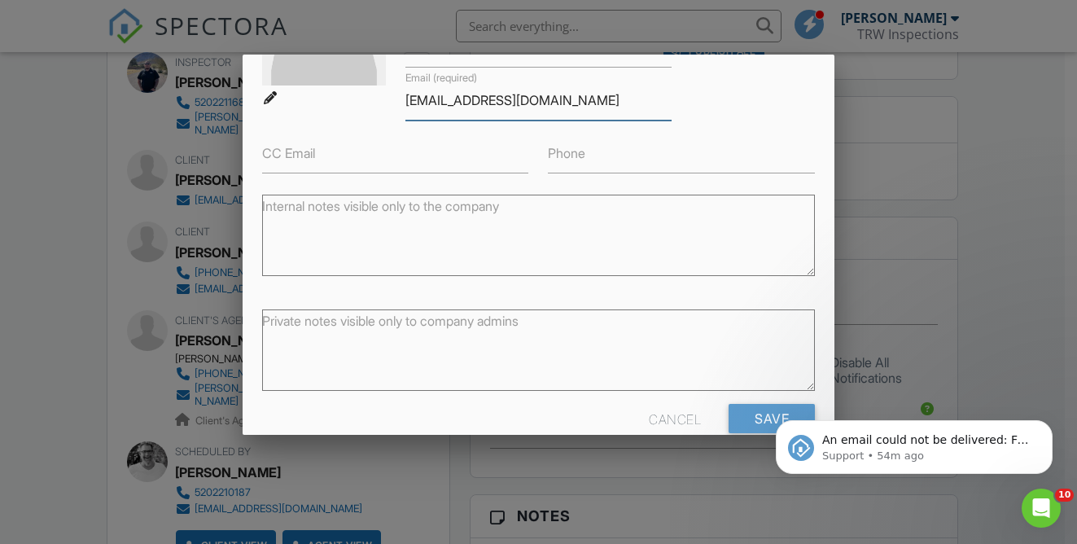
scroll to position [179, 0]
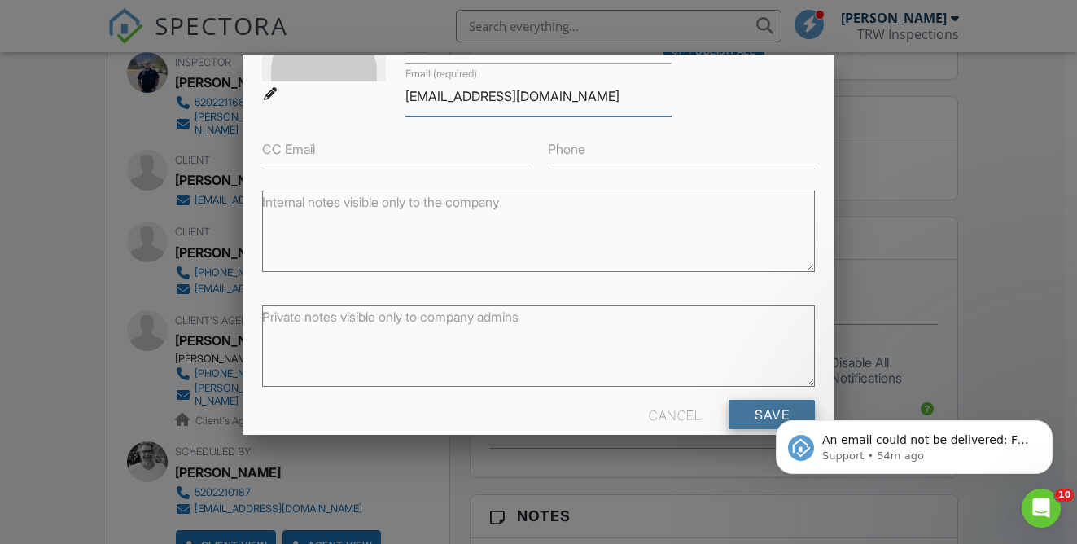
type input "[EMAIL_ADDRESS][DOMAIN_NAME]"
click at [756, 418] on input "Save" at bounding box center [771, 414] width 86 height 29
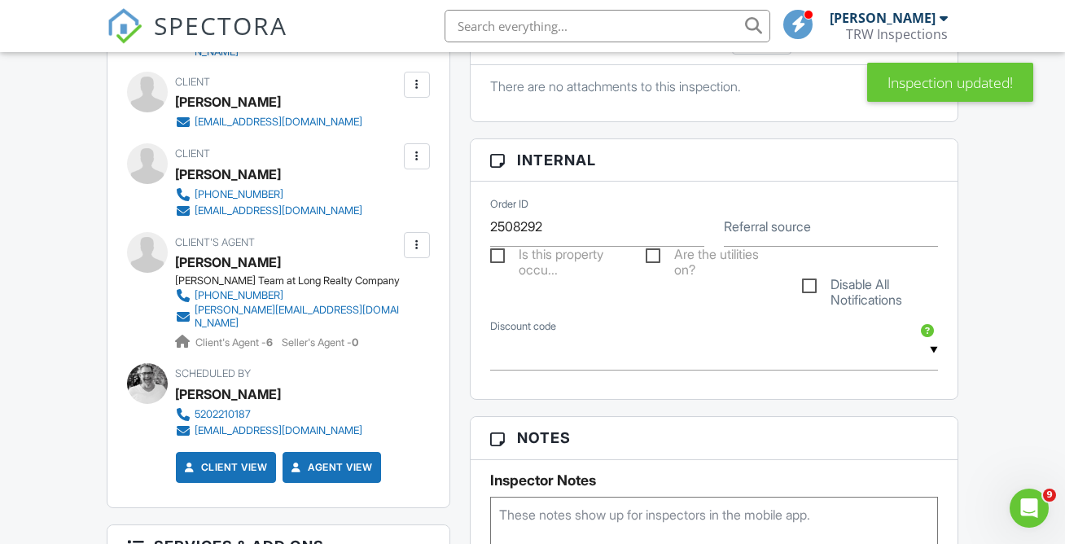
click at [414, 83] on div at bounding box center [417, 85] width 26 height 26
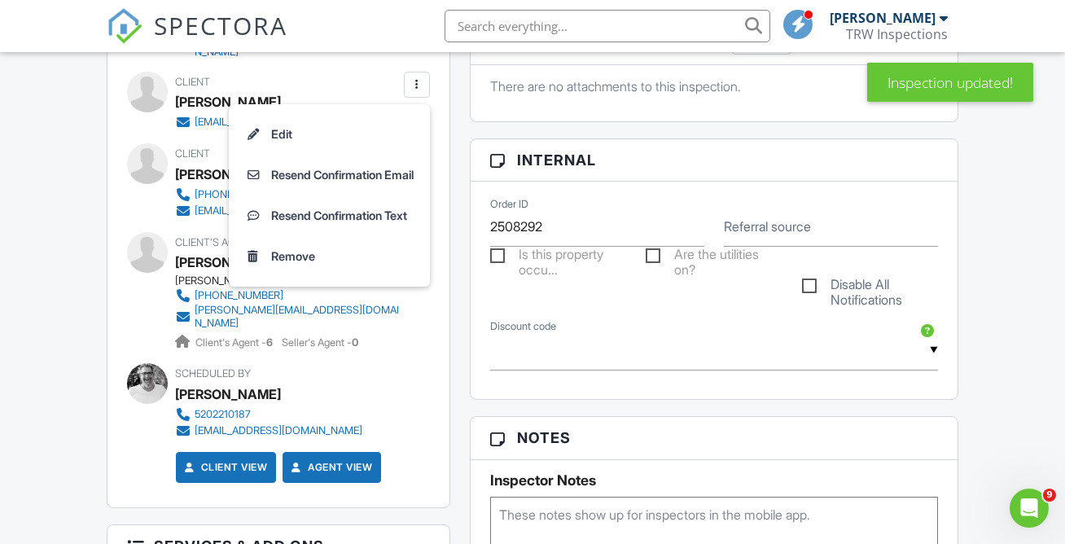
click at [364, 168] on li "Resend Confirmation Email" at bounding box center [329, 175] width 182 height 41
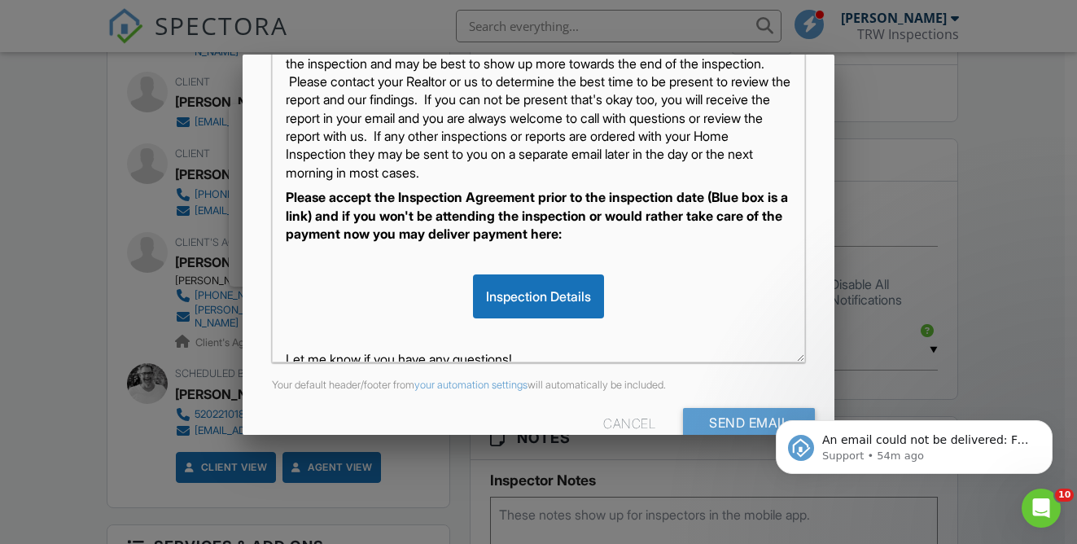
scroll to position [396, 0]
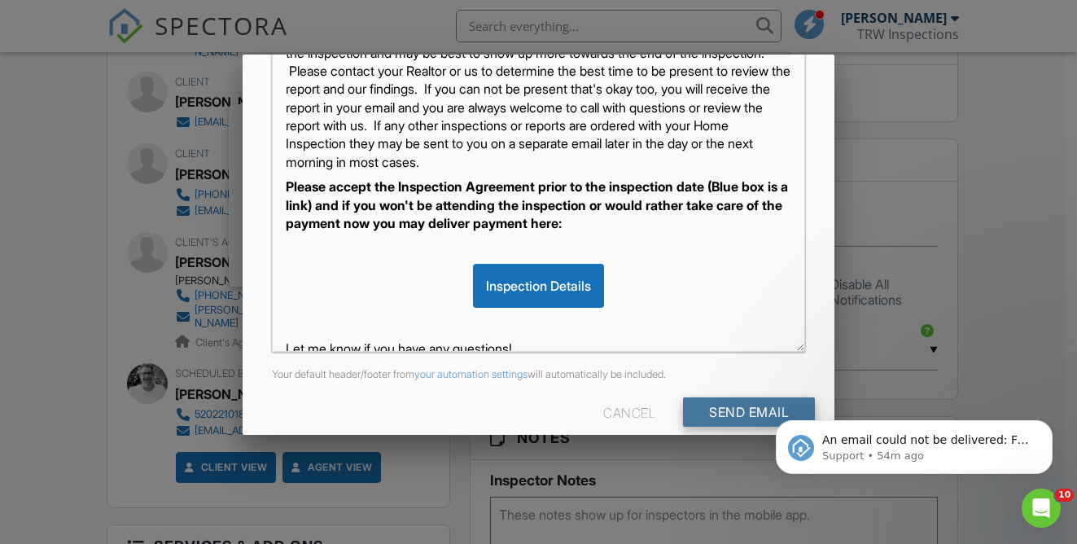
click at [734, 404] on input "Send Email" at bounding box center [749, 411] width 132 height 29
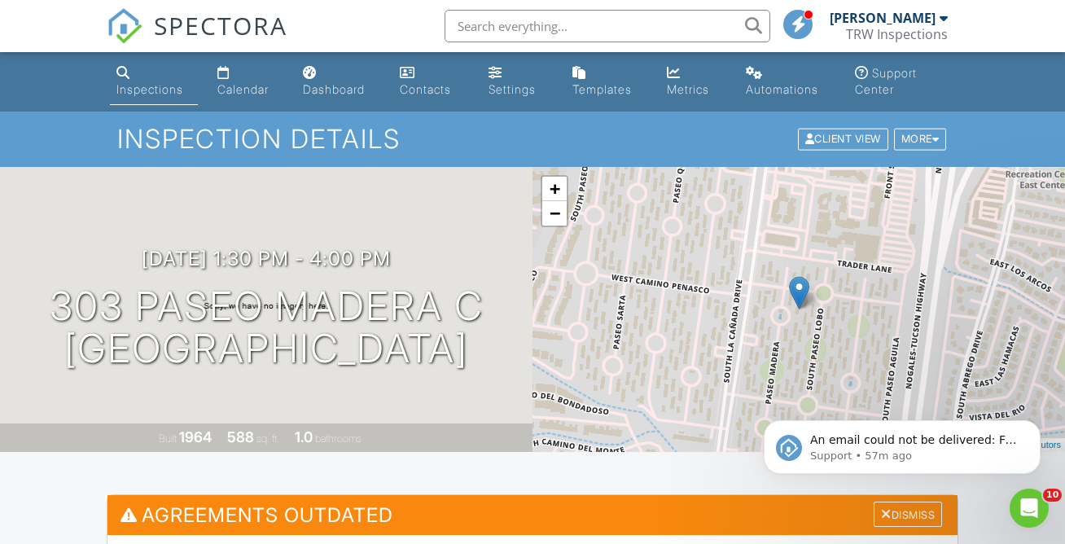
click at [331, 82] on div "Dashboard" at bounding box center [334, 89] width 62 height 14
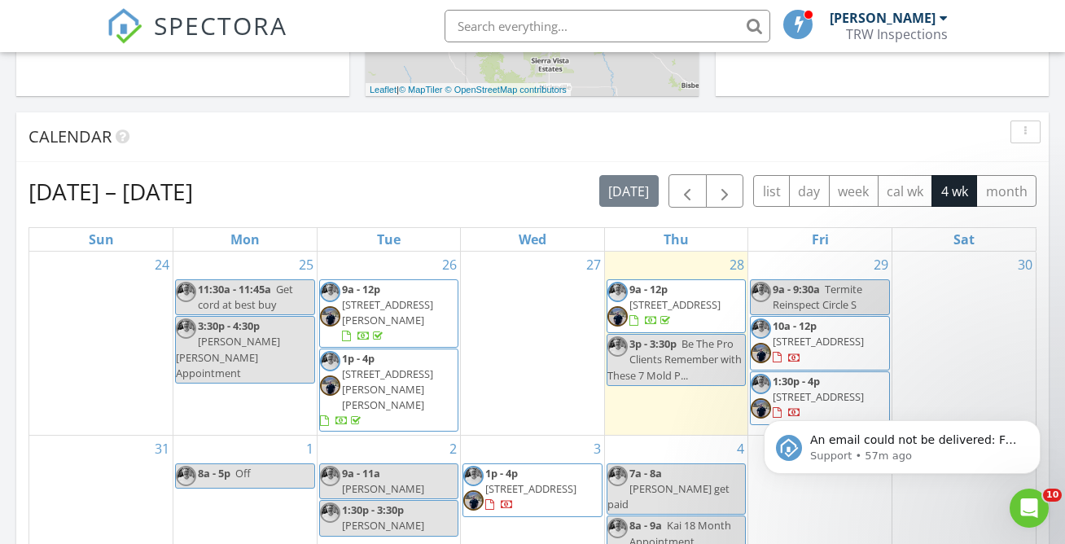
scroll to position [773, 0]
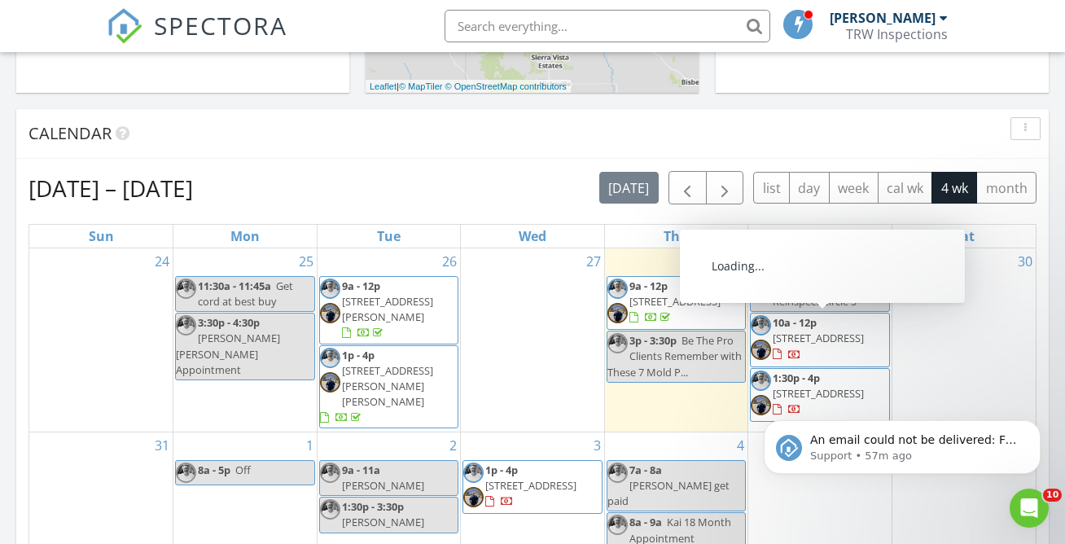
click at [826, 336] on span "[STREET_ADDRESS]" at bounding box center [817, 337] width 91 height 15
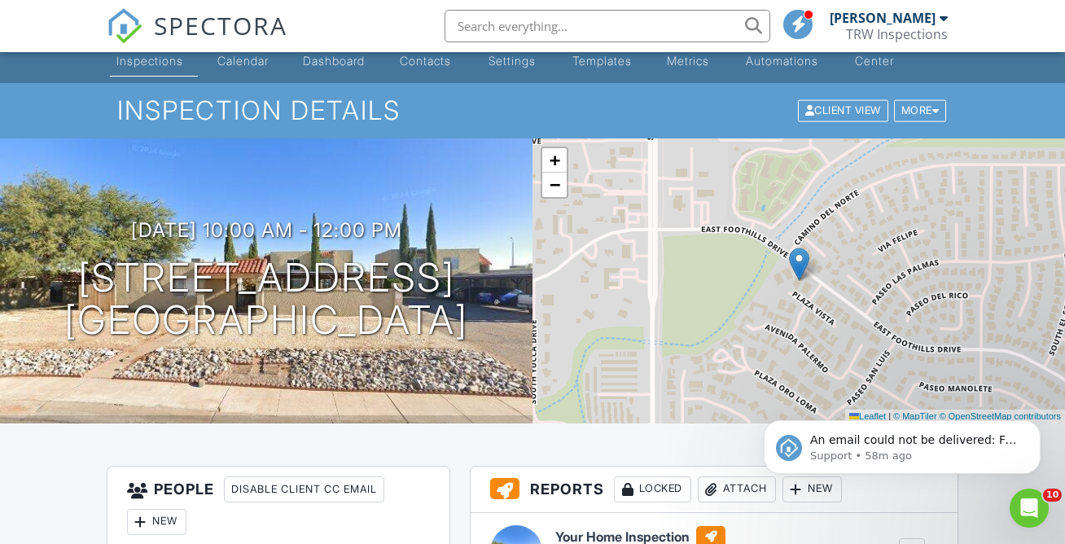
scroll to position [116, 0]
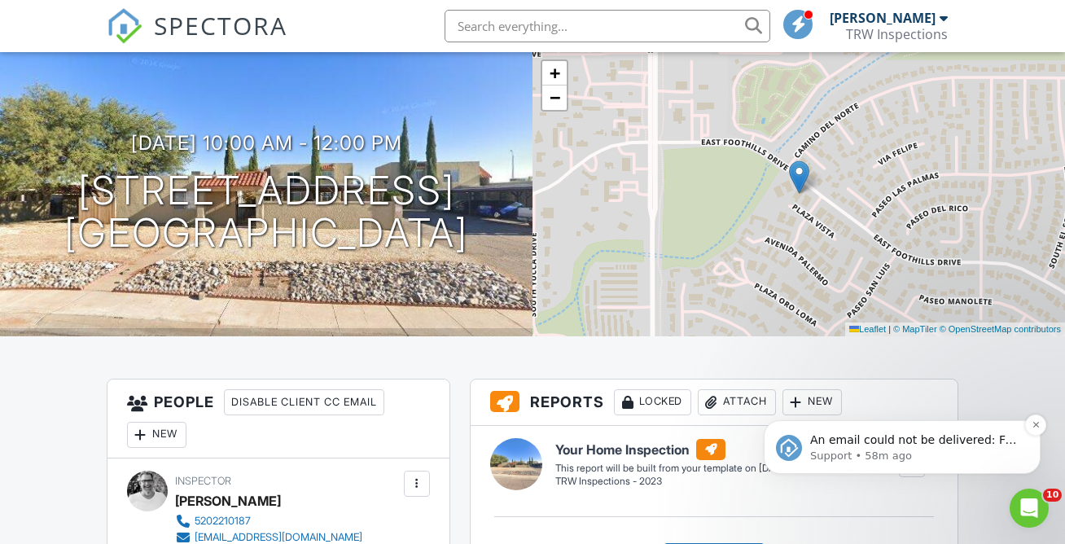
click at [931, 461] on p "Support • 58m ago" at bounding box center [915, 455] width 210 height 15
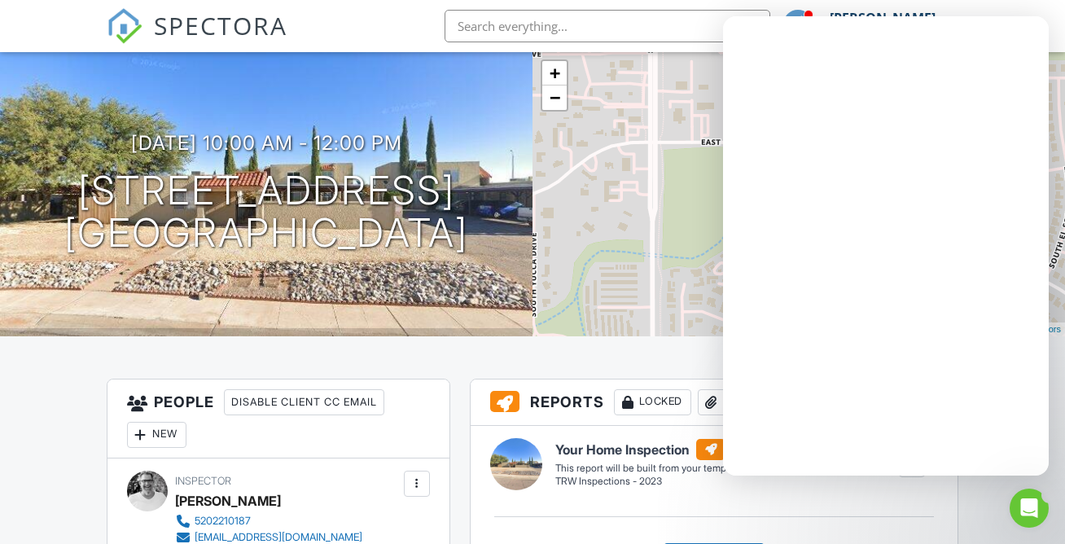
scroll to position [0, 0]
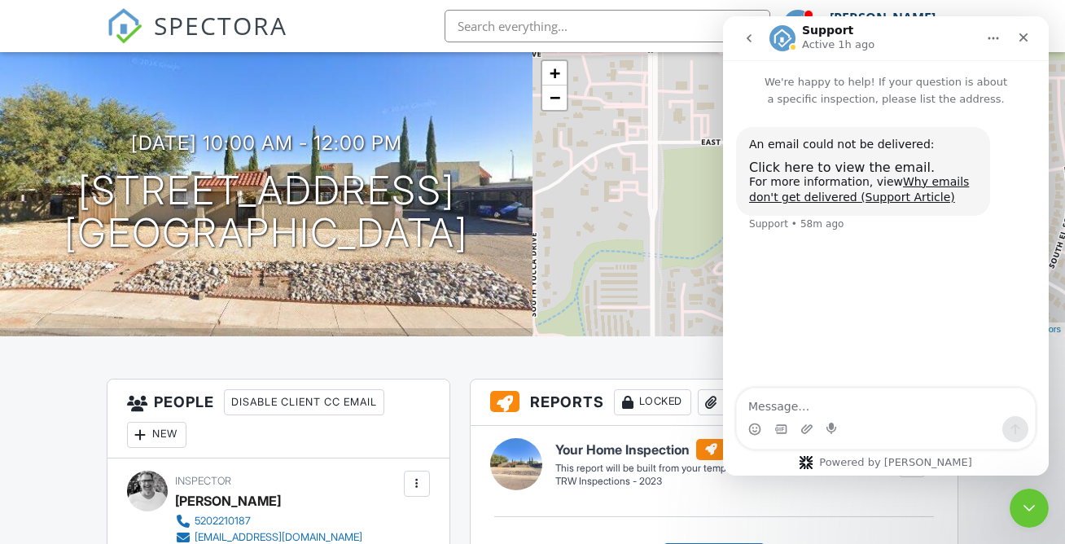
click at [400, 8] on div "SPECTORA [PERSON_NAME] TRW Inspections Role: Inspector Change Role Dashboard Ne…" at bounding box center [532, 26] width 851 height 52
click at [833, 147] on div "An email could not be delivered:" at bounding box center [863, 145] width 228 height 16
click at [816, 164] on span "Click here to view the email." at bounding box center [842, 167] width 186 height 15
